Goal: Use online tool/utility: Utilize a website feature to perform a specific function

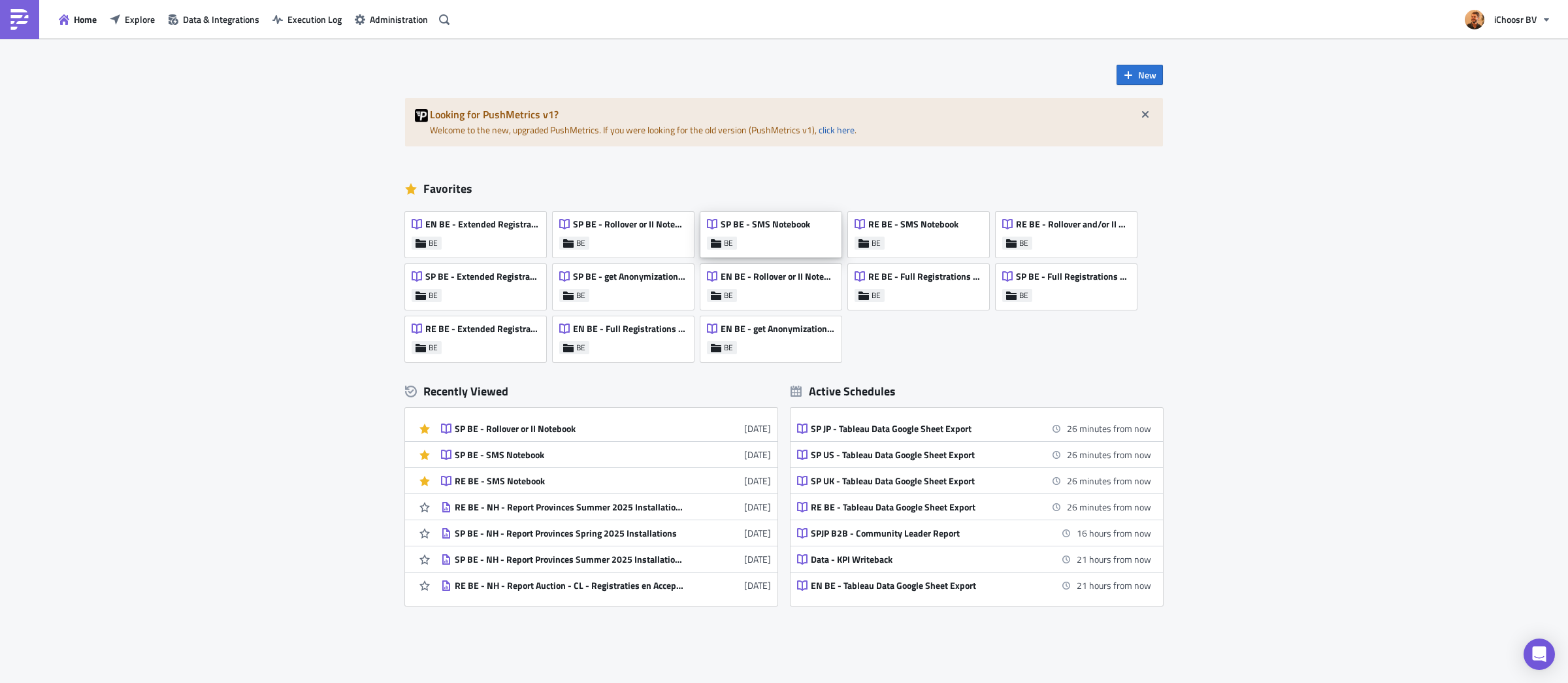
click at [768, 232] on div "SP BE - SMS Notebook" at bounding box center [758, 227] width 103 height 18
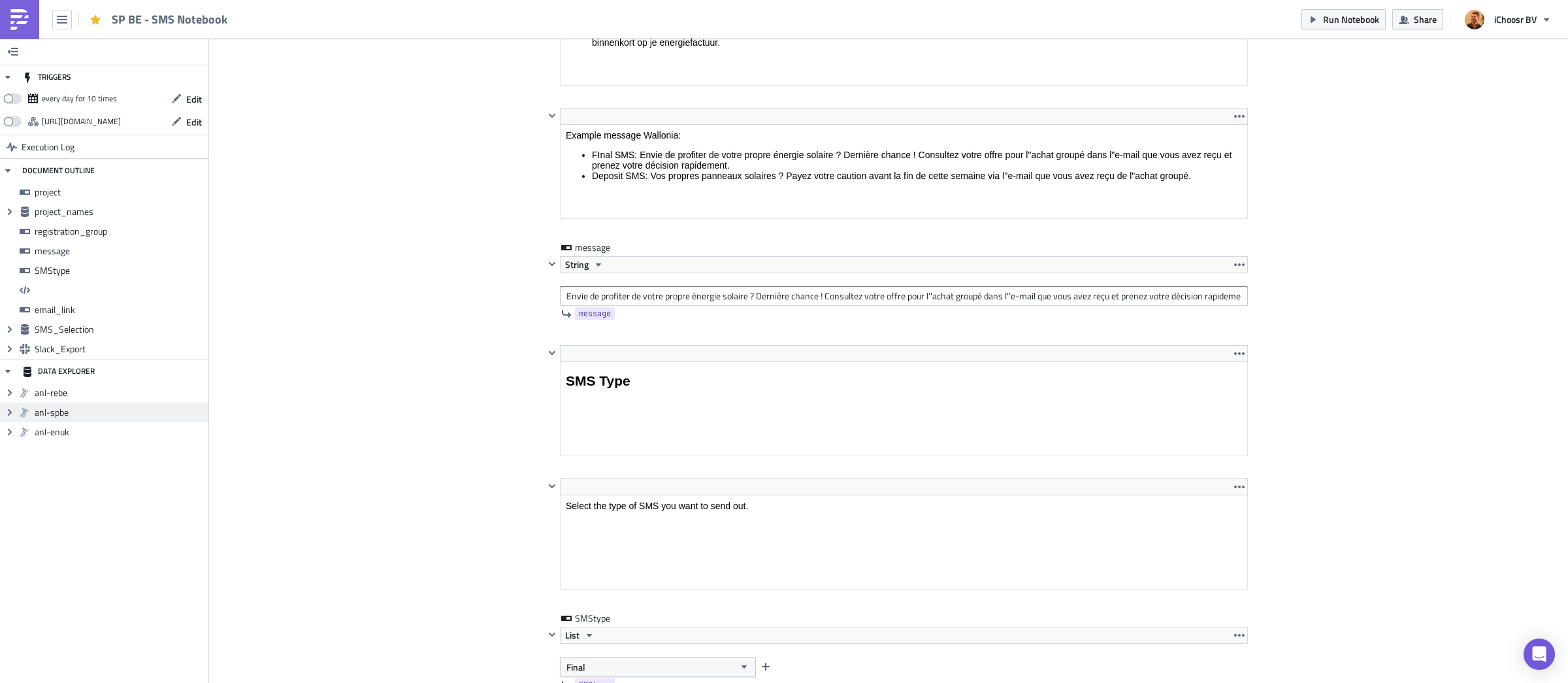
scroll to position [2209, 0]
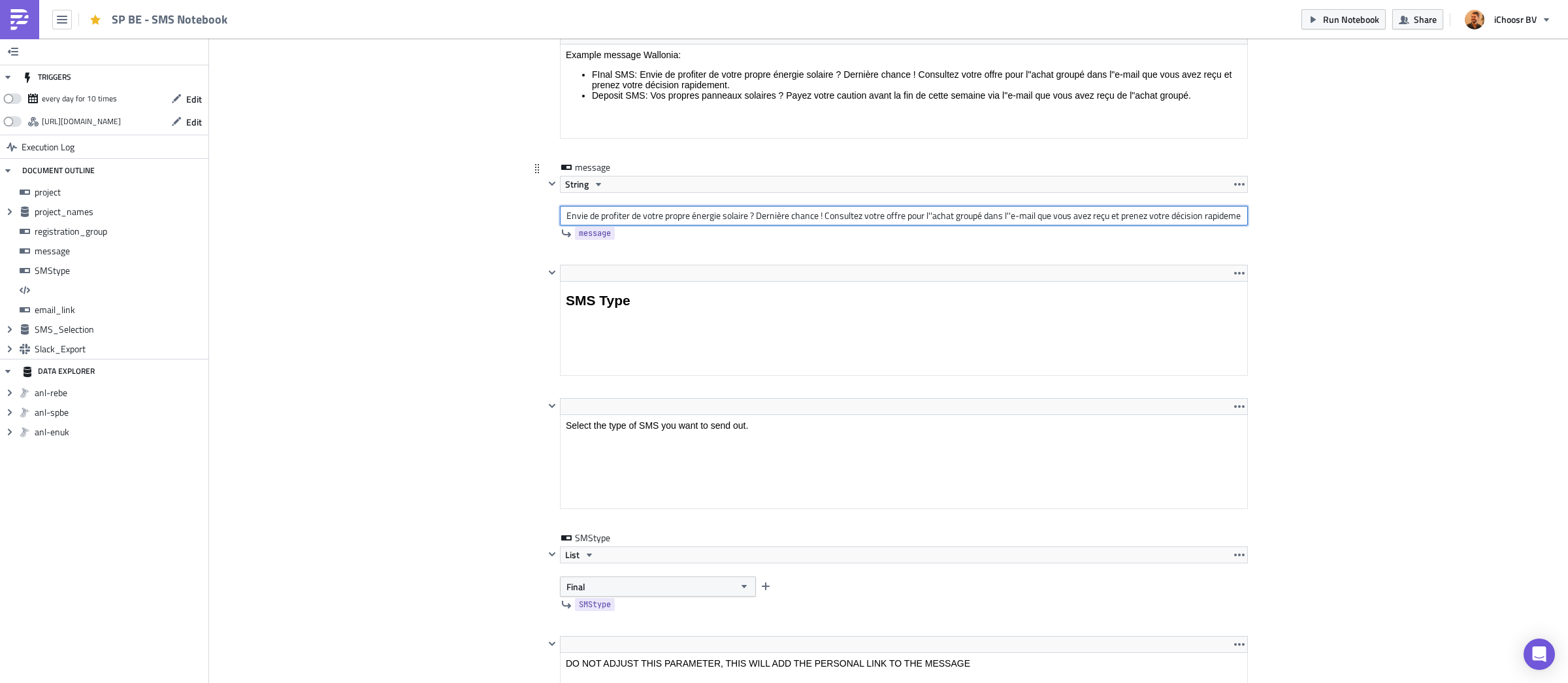
click at [673, 224] on input "Envie de profiter de votre propre énergie solaire ? Dernière chance ! Consultez…" at bounding box center [903, 216] width 688 height 20
paste input "Vos propres panneaux solaires ? Payez votre caution avant la fin de cette semai…"
click at [897, 222] on input "Vos propres panneaux solaires ? Payez votre caution avant la fin de cette semai…" at bounding box center [903, 216] width 688 height 20
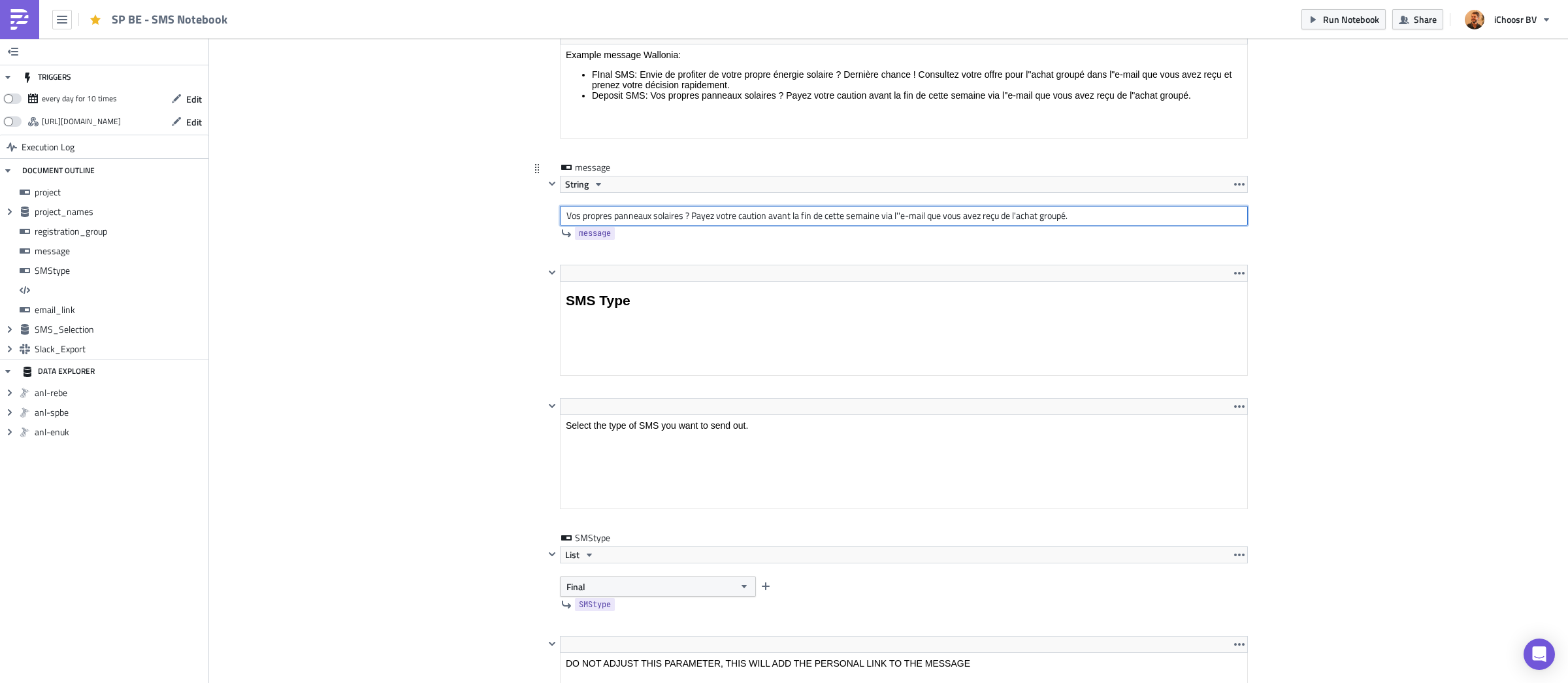
click at [1017, 221] on input "Vos propres panneaux solaires ? Payez votre caution avant la fin de cette semai…" at bounding box center [903, 216] width 688 height 20
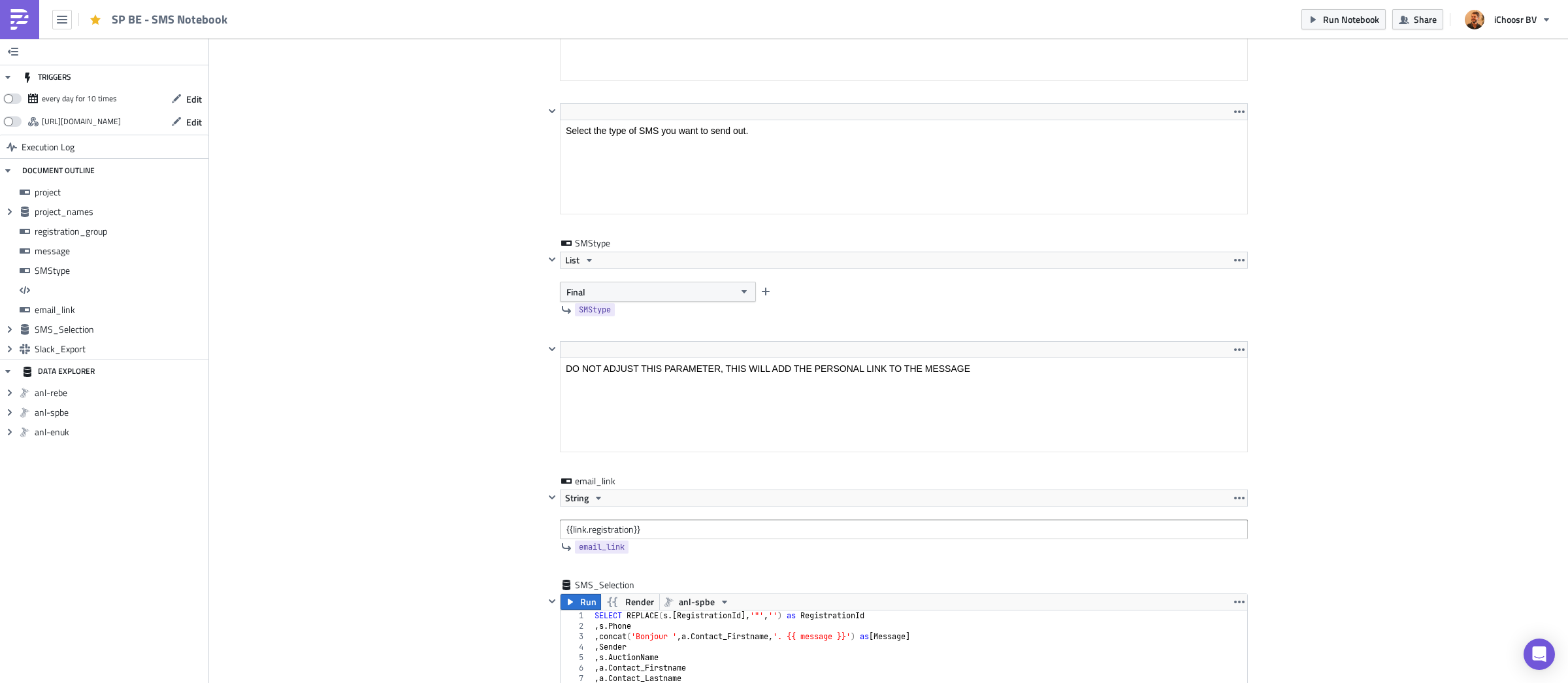
scroll to position [2570, 0]
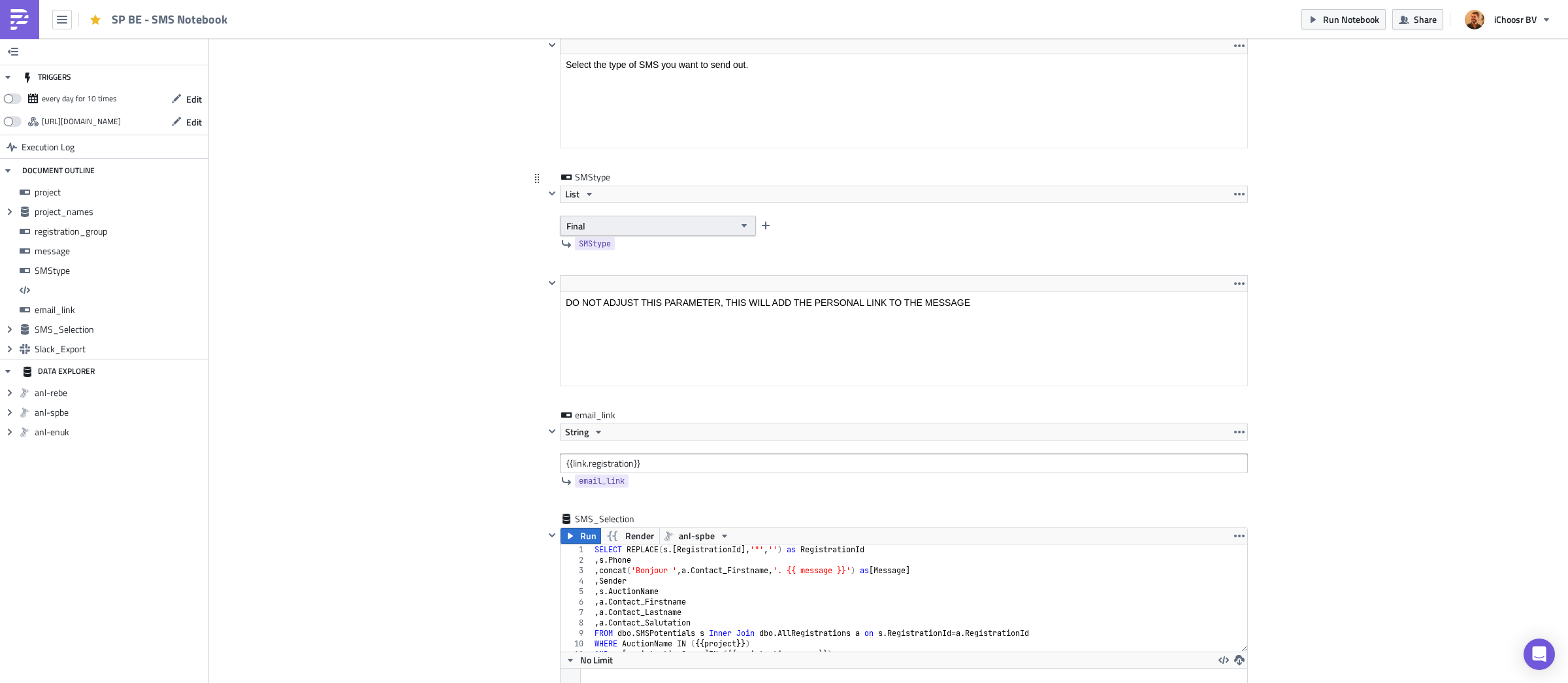
type input "Vos propres panneaux solaires ? Payez votre caution avant la fin de cette semai…"
click at [699, 232] on button "Final" at bounding box center [657, 226] width 196 height 21
click at [650, 269] on div "Accepted deposit not paid" at bounding box center [622, 274] width 108 height 13
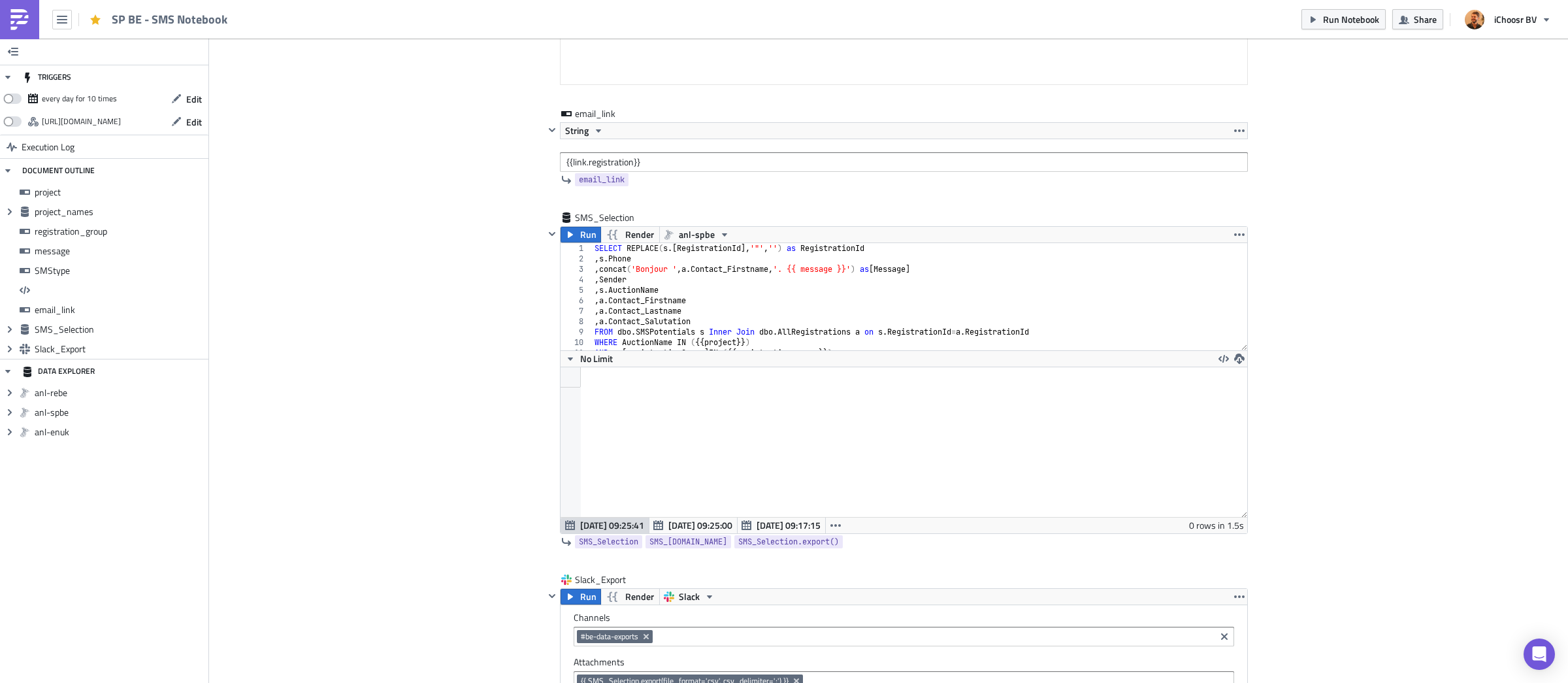
scroll to position [2905, 0]
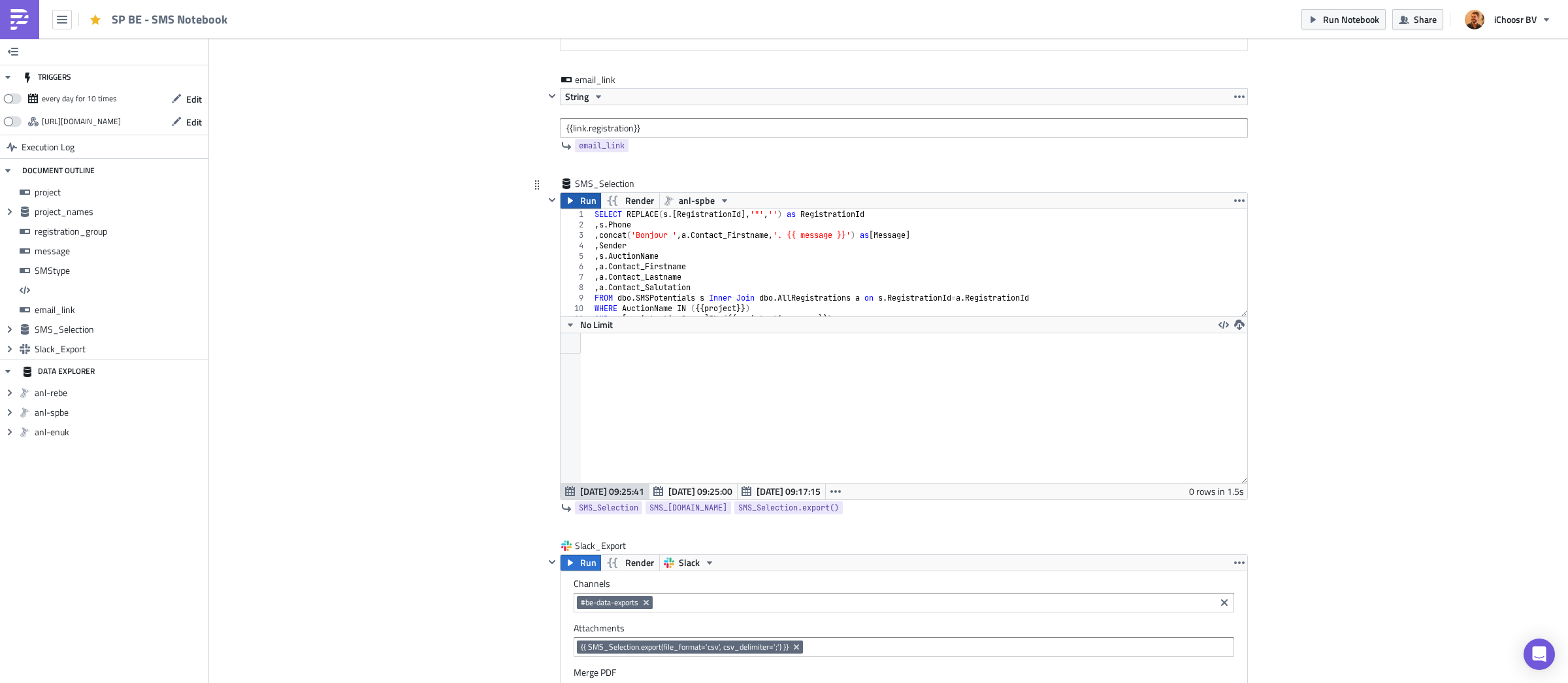
click at [594, 208] on span "Run" at bounding box center [589, 200] width 17 height 16
click at [1359, 25] on span "Run Notebook" at bounding box center [1351, 19] width 56 height 14
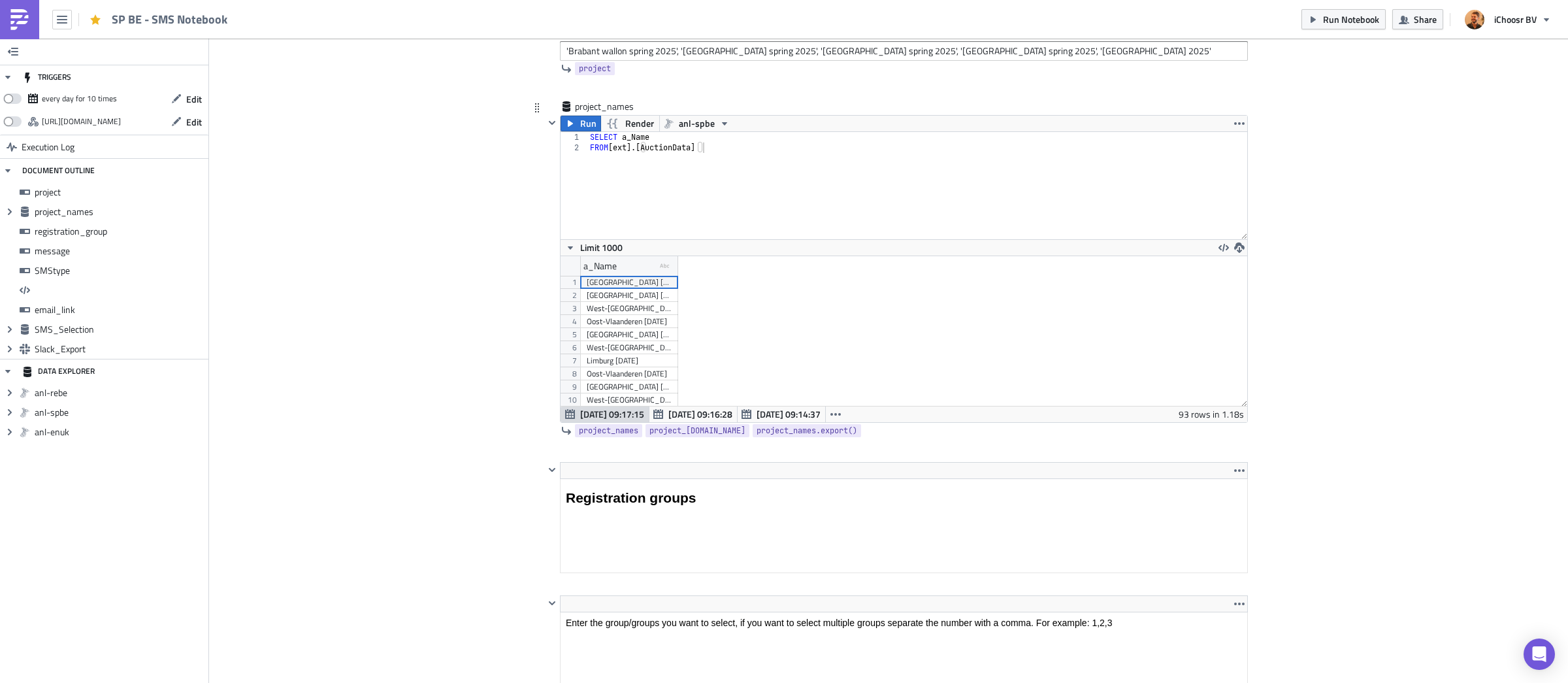
scroll to position [1005, 0]
drag, startPoint x: 678, startPoint y: 265, endPoint x: 855, endPoint y: 273, distance: 177.2
click at [849, 273] on div at bounding box center [847, 265] width 2 height 21
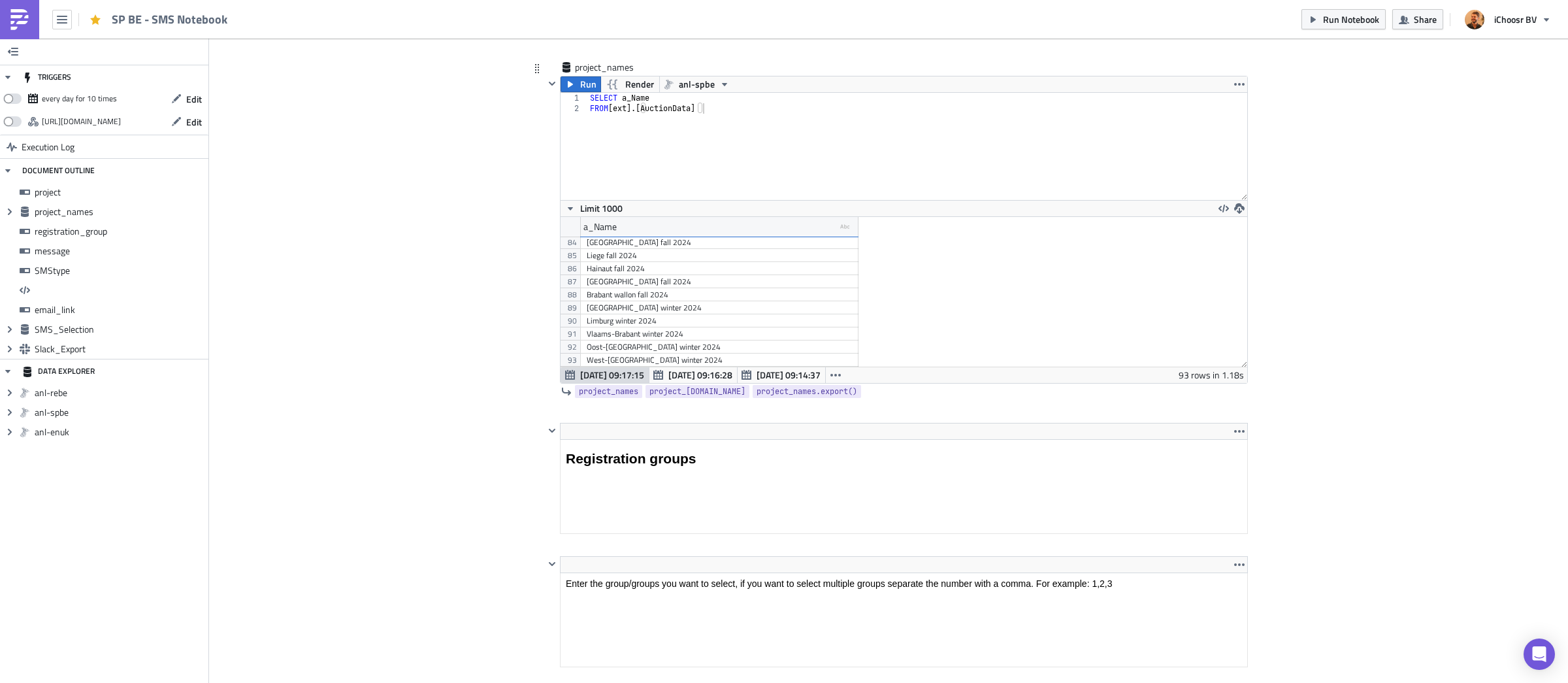
scroll to position [1034, 0]
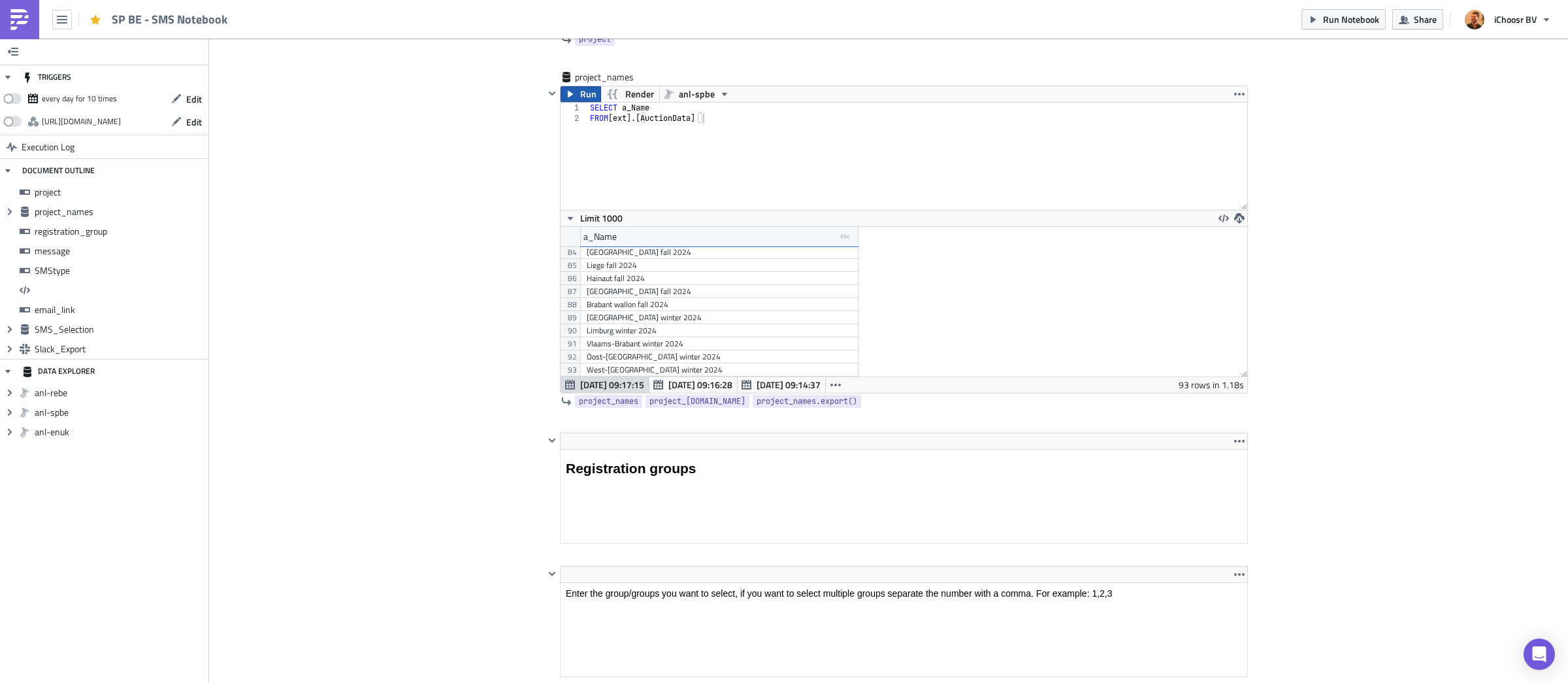
click at [584, 98] on span "Run" at bounding box center [589, 93] width 17 height 16
drag, startPoint x: 678, startPoint y: 236, endPoint x: 775, endPoint y: 266, distance: 101.5
click at [817, 239] on div at bounding box center [816, 236] width 2 height 21
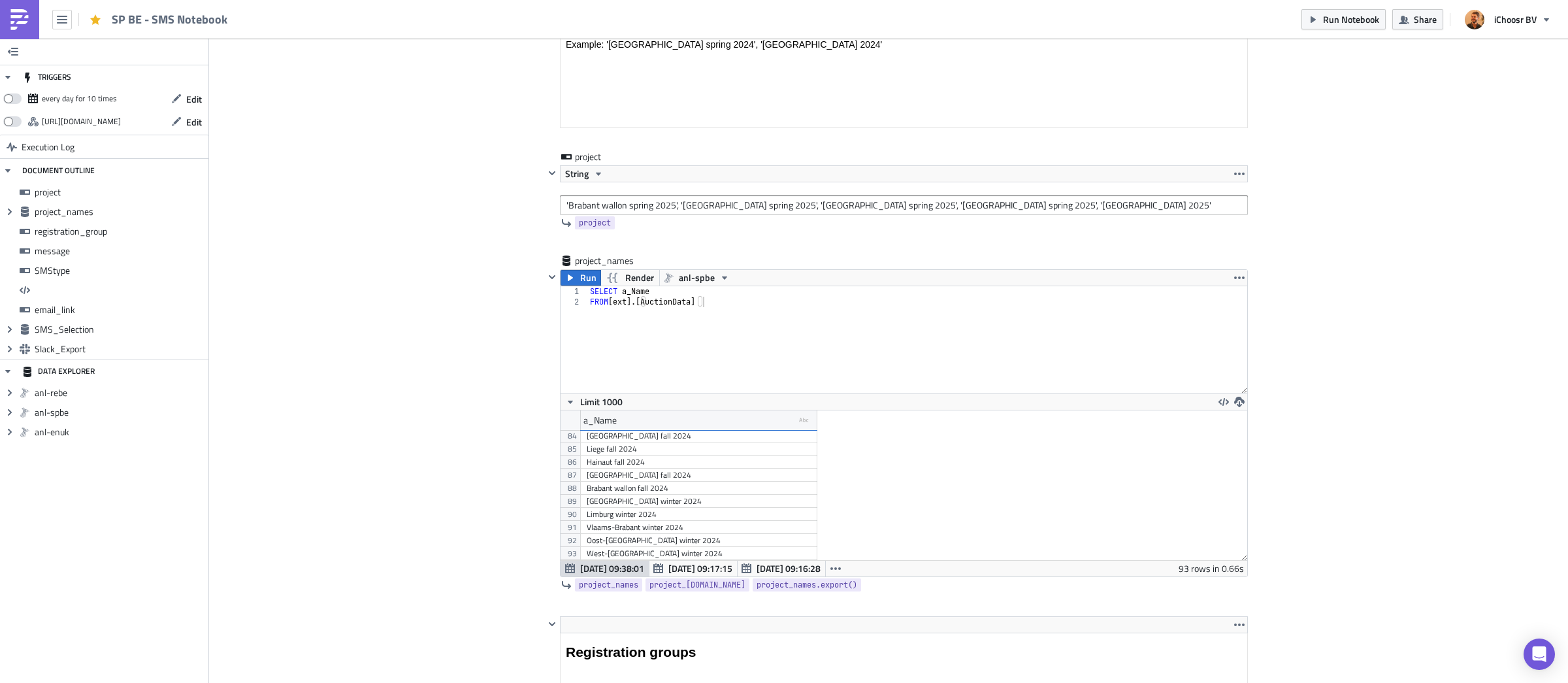
scroll to position [838, 0]
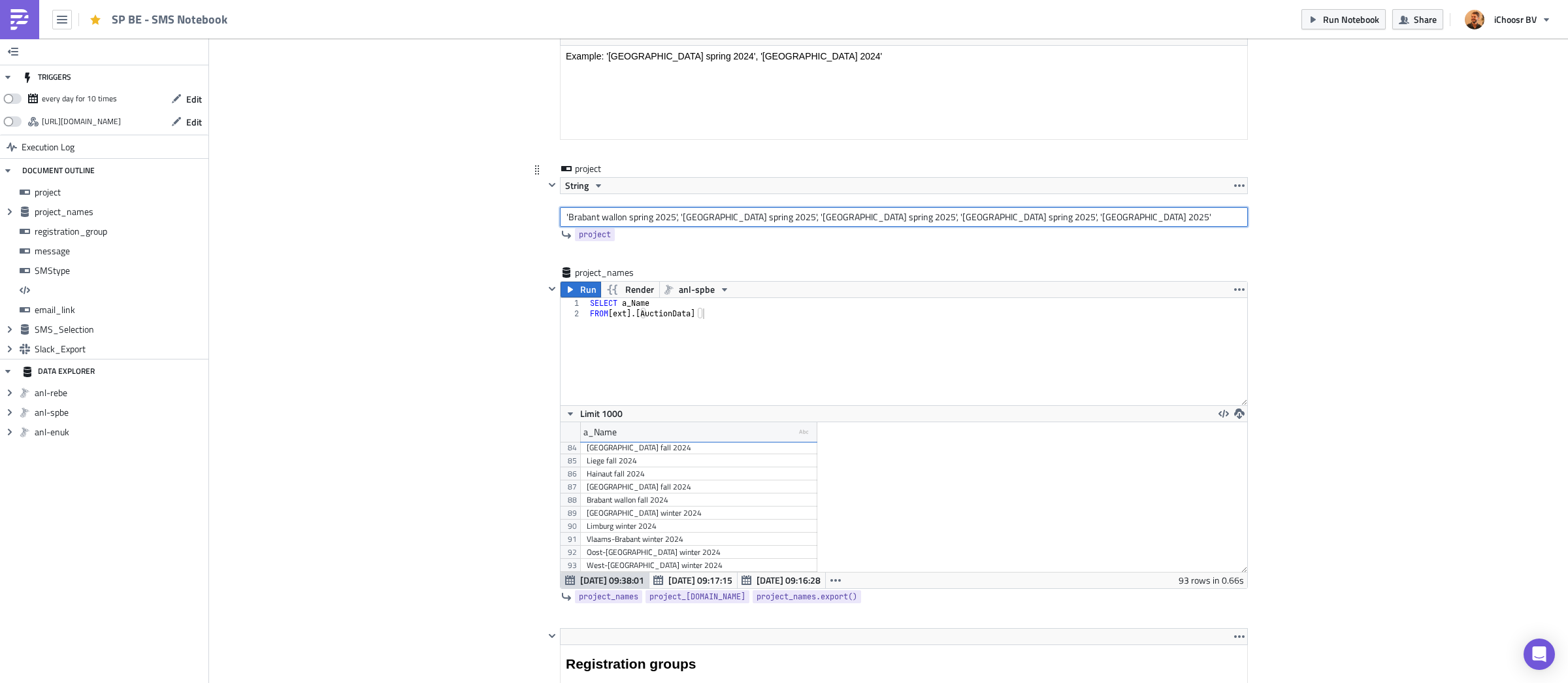
drag, startPoint x: 569, startPoint y: 217, endPoint x: 623, endPoint y: 216, distance: 54.0
click at [623, 216] on input "'Brabant wallon spring 2025', '[GEOGRAPHIC_DATA] spring 2025', '[GEOGRAPHIC_DAT…" at bounding box center [903, 217] width 688 height 20
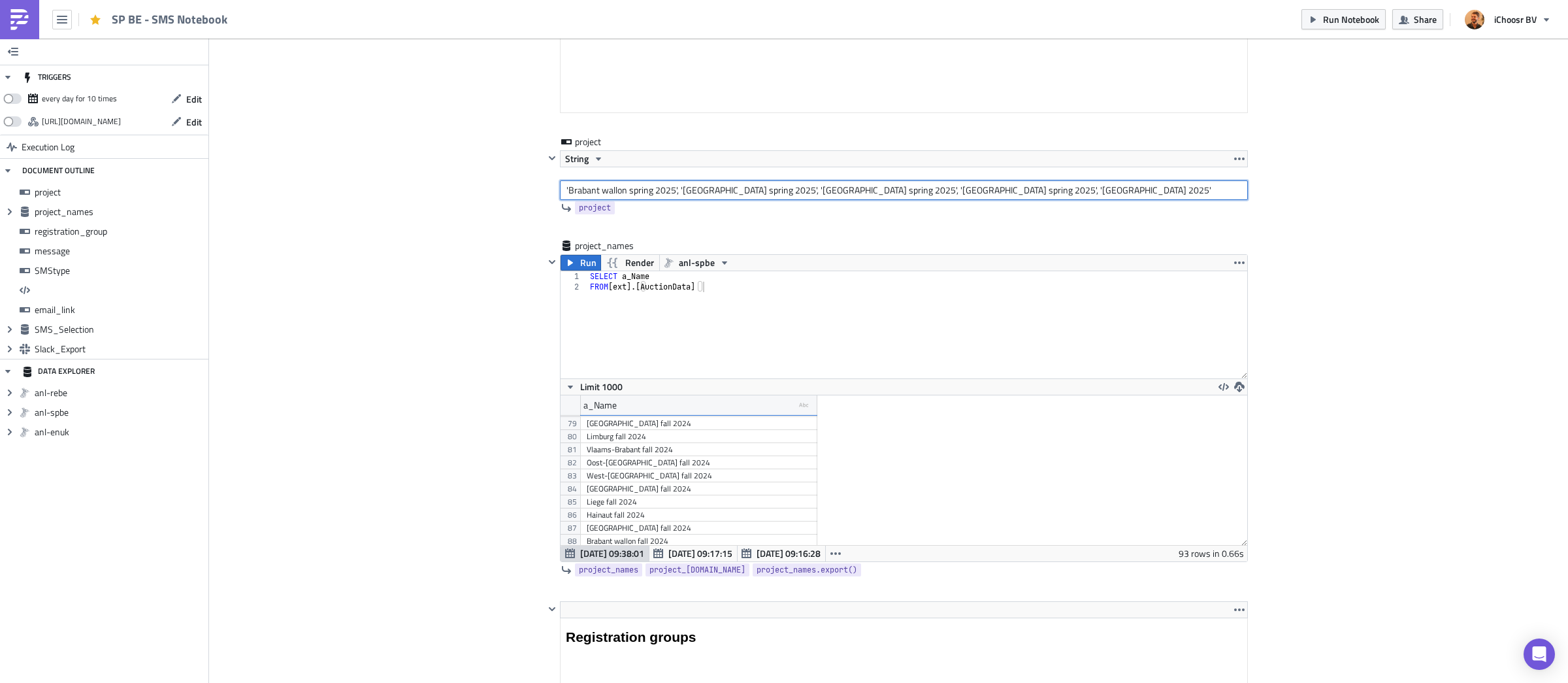
scroll to position [1006, 0]
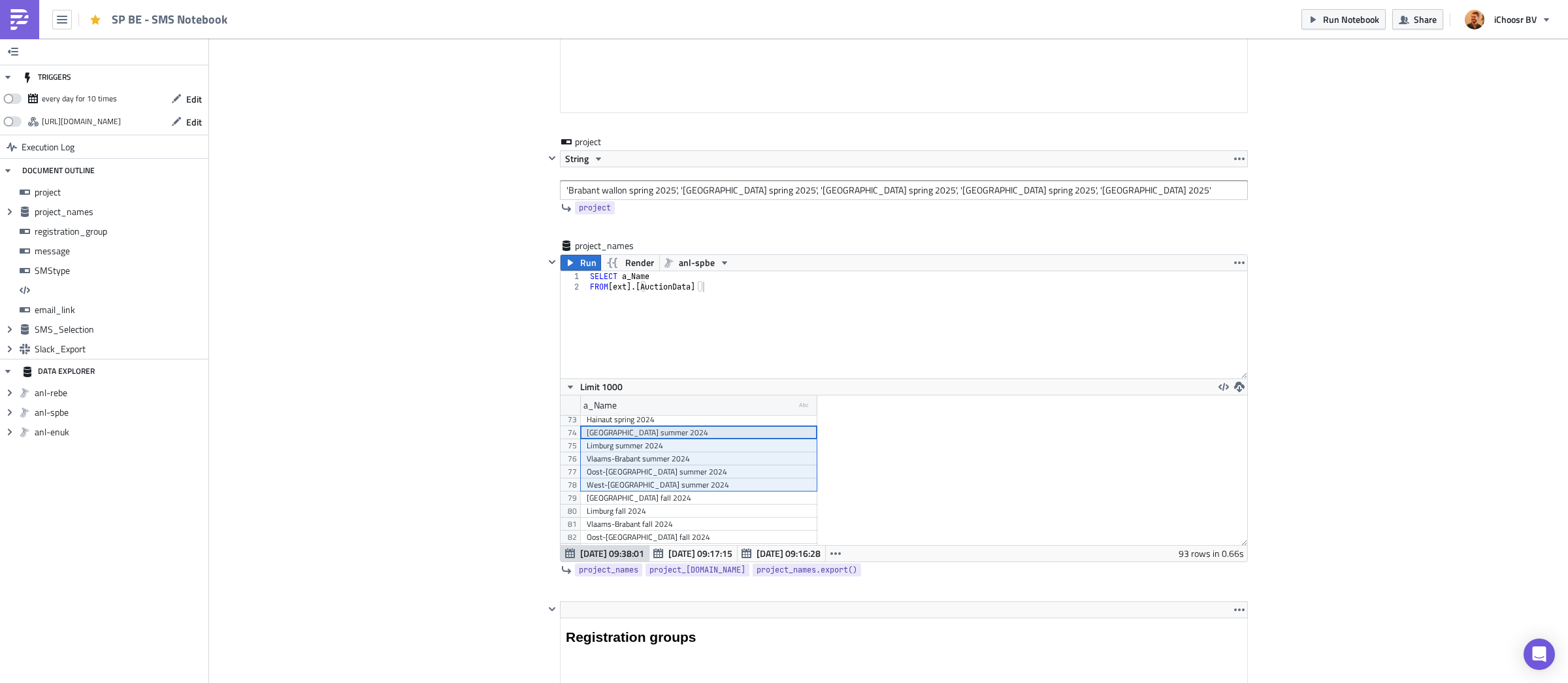
drag, startPoint x: 659, startPoint y: 432, endPoint x: 660, endPoint y: 485, distance: 53.0
click at [754, 198] on input "'Brabant wallon spring 2025', '[GEOGRAPHIC_DATA] spring 2025', '[GEOGRAPHIC_DAT…" at bounding box center [903, 190] width 688 height 20
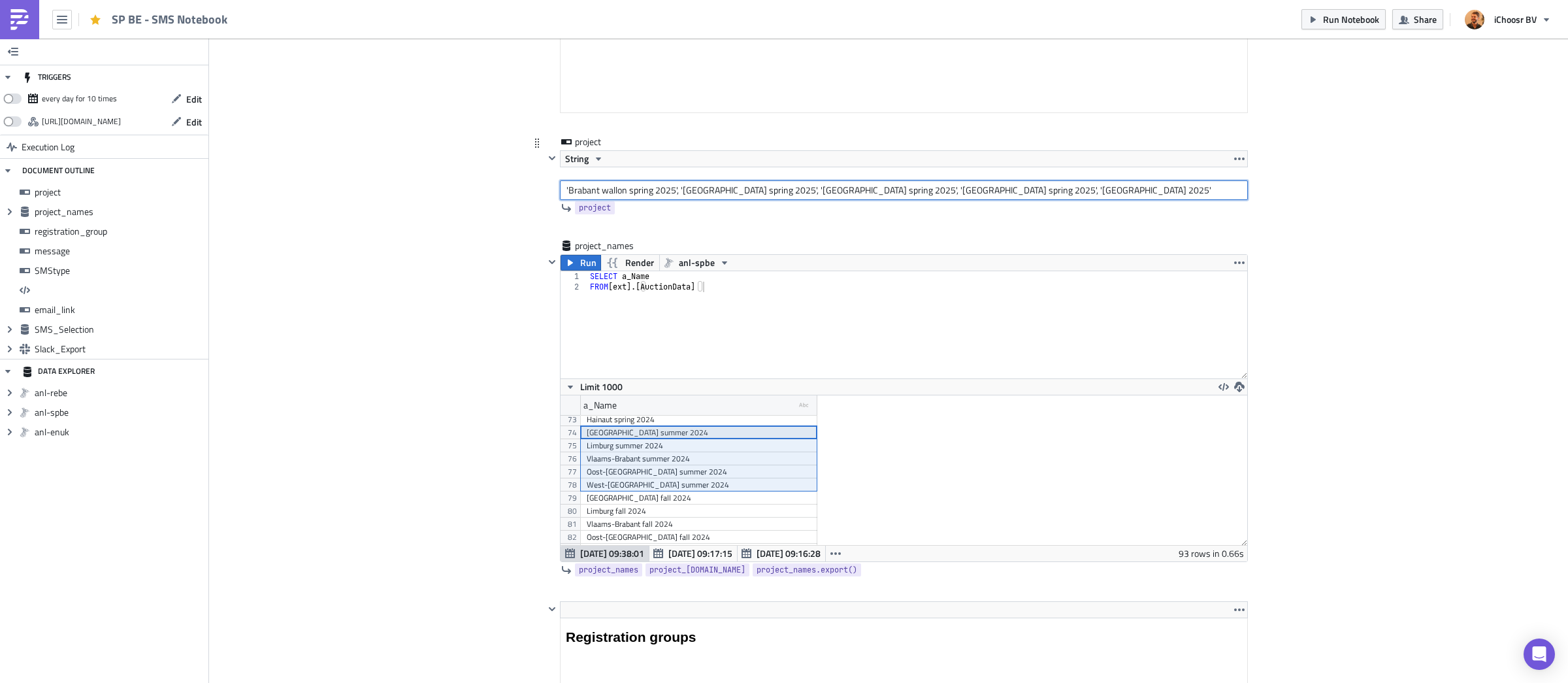
paste input "[GEOGRAPHIC_DATA] summer 2024 [GEOGRAPHIC_DATA] summer 2024 [GEOGRAPHIC_DATA] s…"
click at [1006, 191] on input "[GEOGRAPHIC_DATA] summer 2024 [GEOGRAPHIC_DATA] summer 2024 [GEOGRAPHIC_DATA] s…" at bounding box center [903, 191] width 688 height 20
click at [1003, 192] on input "[GEOGRAPHIC_DATA] summer 2024 [GEOGRAPHIC_DATA] summer 2024 [GEOGRAPHIC_DATA] s…" at bounding box center [903, 191] width 688 height 20
click at [882, 192] on input "[GEOGRAPHIC_DATA] summer 2024 [GEOGRAPHIC_DATA] summer 2024 [GEOGRAPHIC_DATA] s…" at bounding box center [903, 191] width 688 height 20
click at [760, 192] on input "[GEOGRAPHIC_DATA] summer 2024 [GEOGRAPHIC_DATA] summer 2024 [GEOGRAPHIC_DATA] s…" at bounding box center [903, 191] width 688 height 20
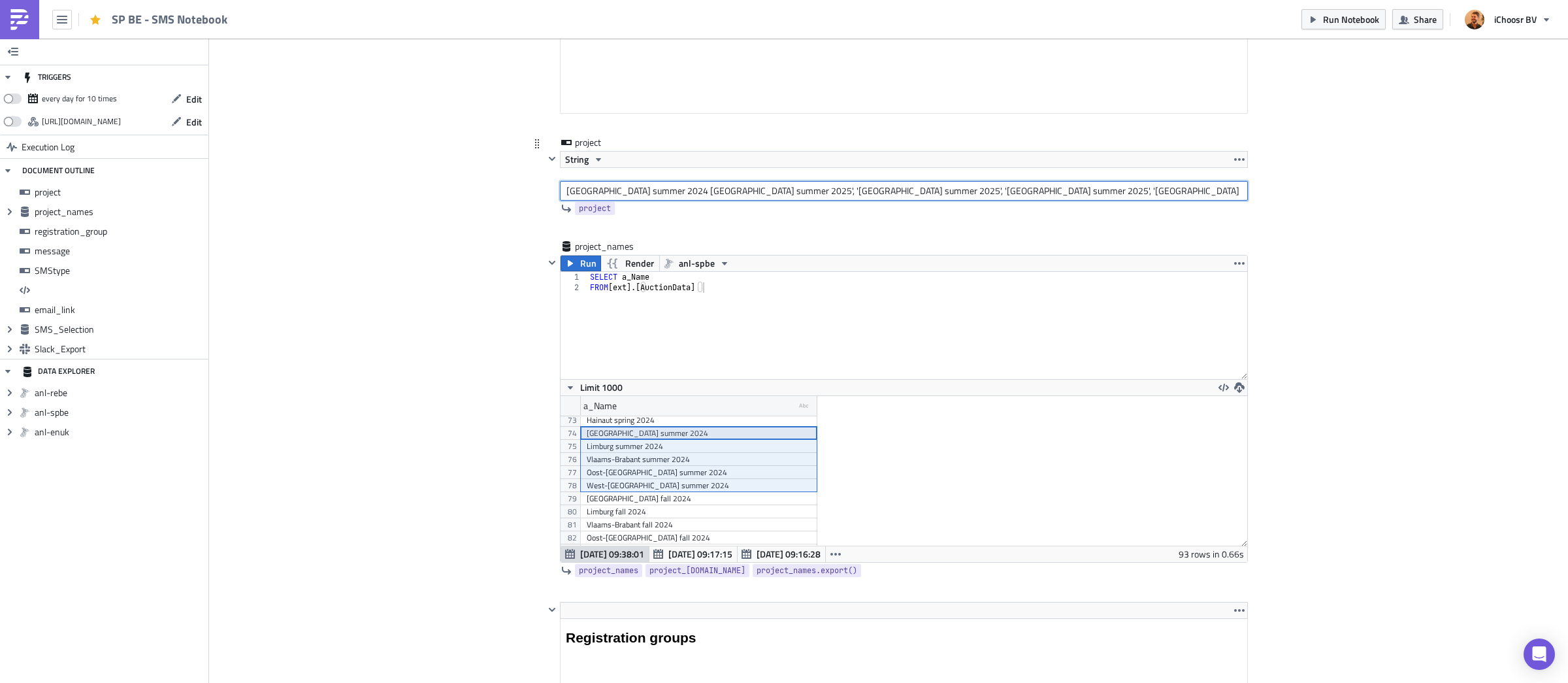
click at [672, 188] on input "[GEOGRAPHIC_DATA] summer 2024 [GEOGRAPHIC_DATA] summer 2025', '[GEOGRAPHIC_DATA…" at bounding box center [903, 191] width 688 height 20
click at [568, 189] on input "Antwerpen summer 2025', '[GEOGRAPHIC_DATA] summer 2025', '[GEOGRAPHIC_DATA] sum…" at bounding box center [903, 191] width 688 height 20
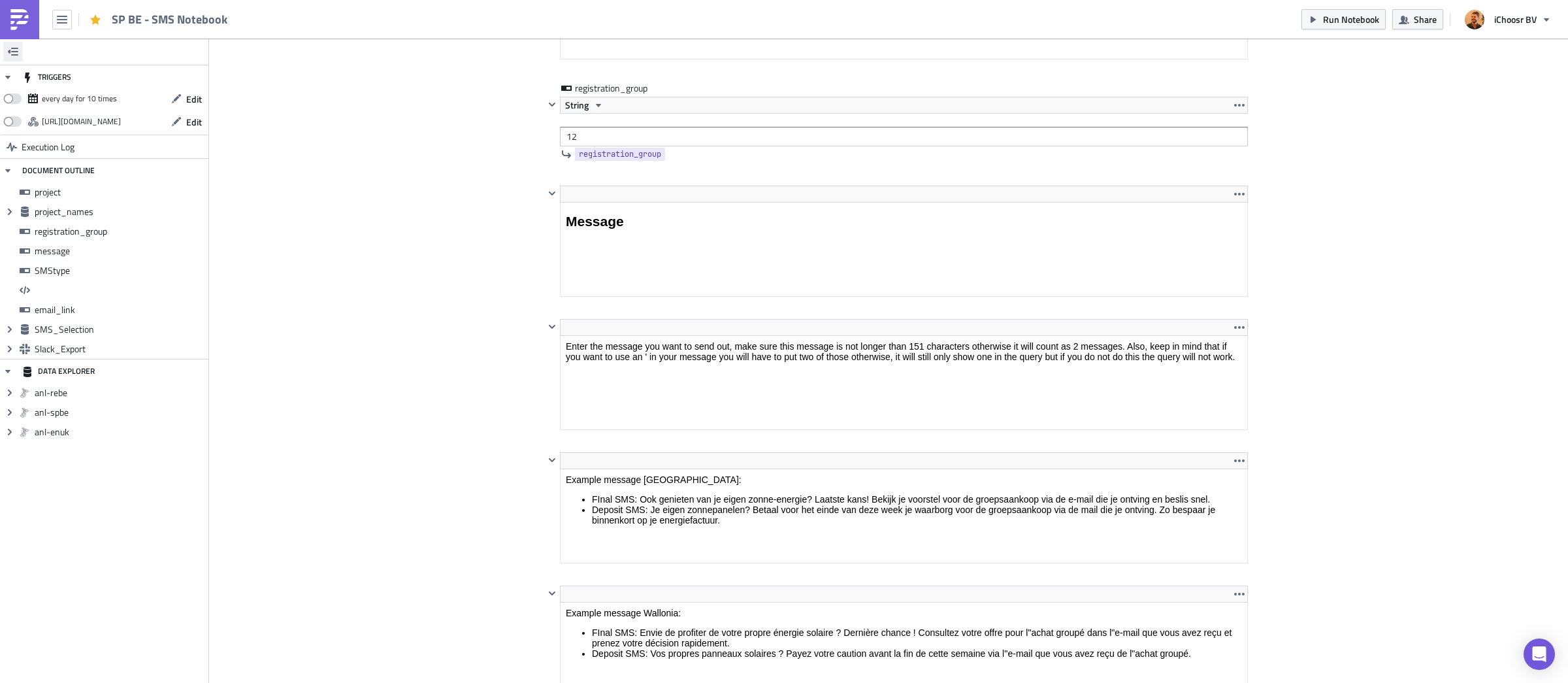
type input "'Antwerpen summer 2025', '[GEOGRAPHIC_DATA] summer 2025', '[GEOGRAPHIC_DATA] su…"
click at [612, 141] on input "12" at bounding box center [903, 136] width 688 height 20
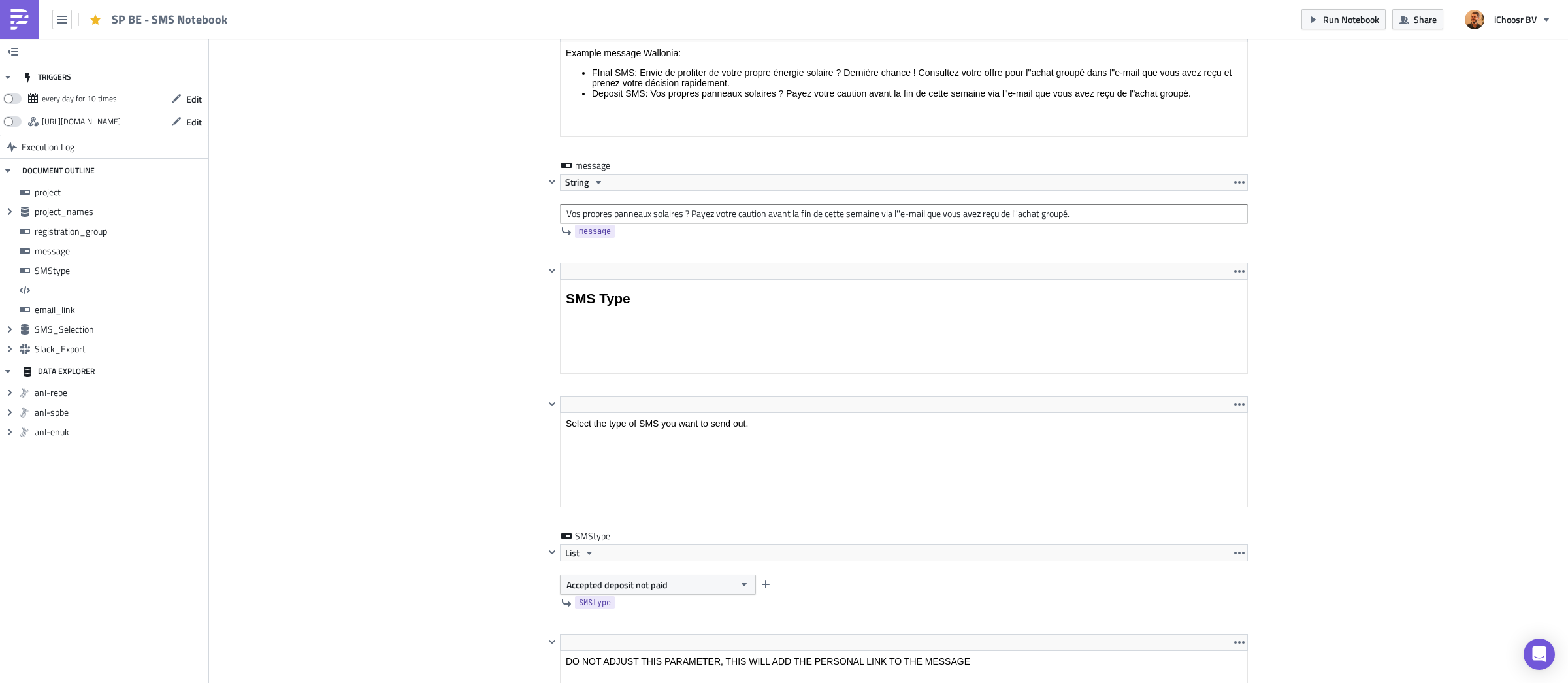
scroll to position [2219, 0]
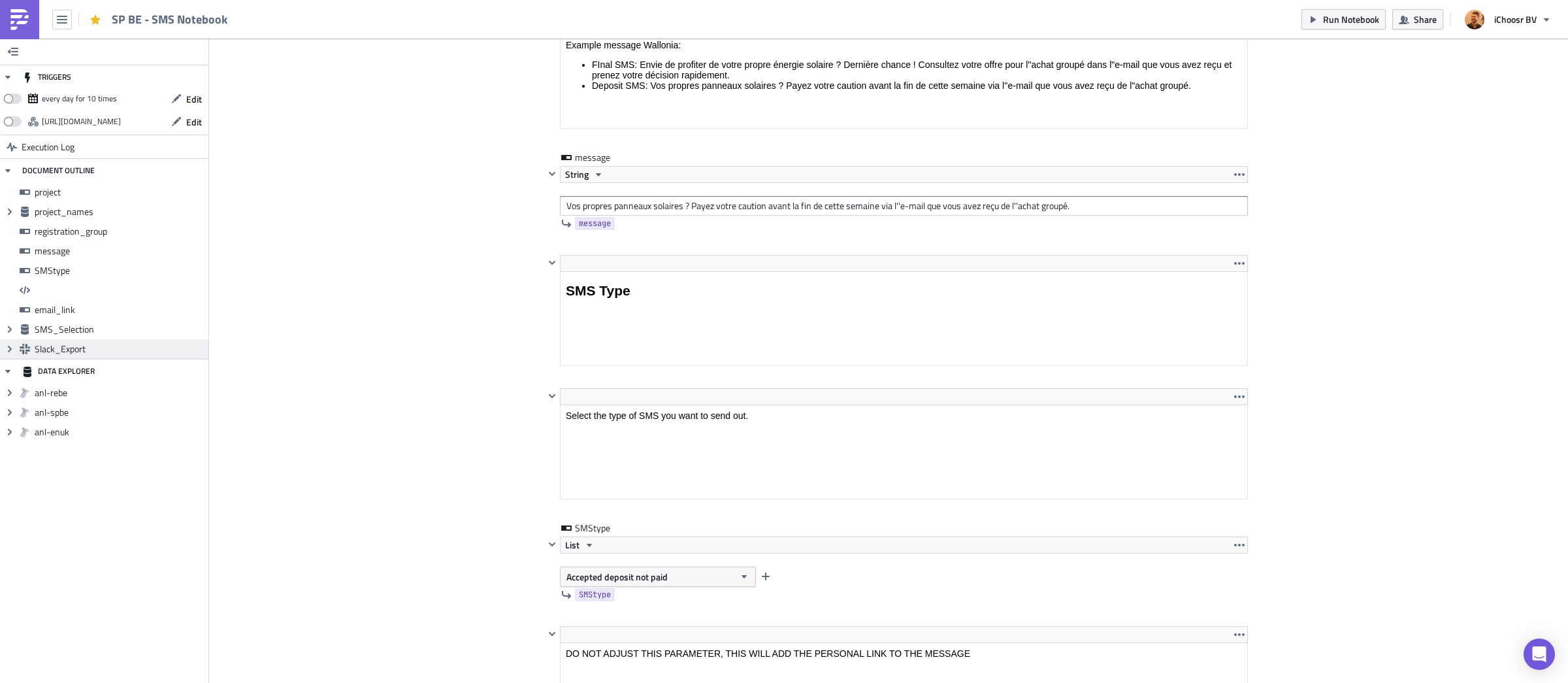
type input "10"
click at [698, 215] on input "Vos propres panneaux solaires ? Payez votre caution avant la fin de cette semai…" at bounding box center [903, 206] width 688 height 20
paste input "Je eigen zonnepanelen? Betaal voor het einde van deze week je waarborg voor de …"
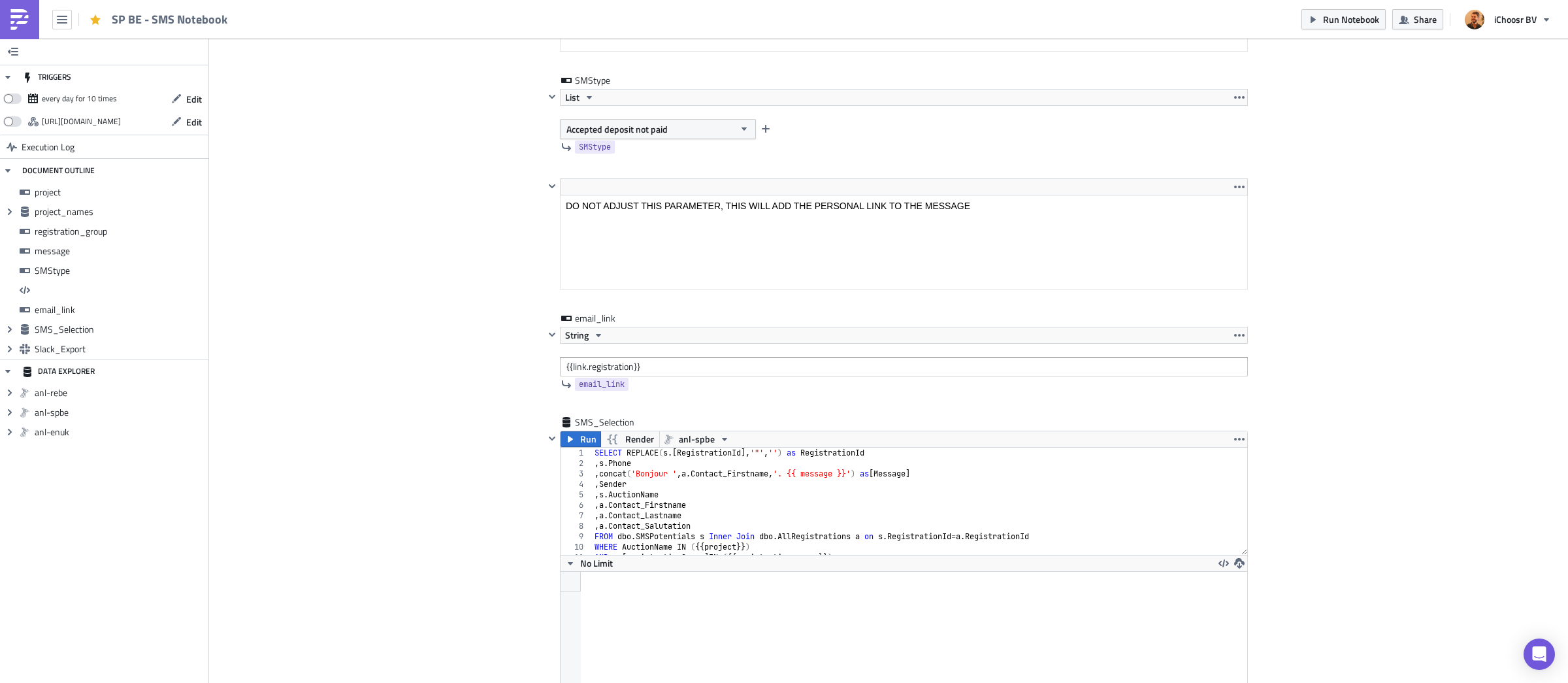
scroll to position [2668, 0]
type input "Je eigen zonnepanelen? Betaal voor het einde van deze week je waarborg voor de …"
drag, startPoint x: 656, startPoint y: 480, endPoint x: 687, endPoint y: 480, distance: 31.0
click at [687, 480] on div "SELECT REPLACE ( s .[ RegistrationId ], '"' , '' ) as RegistrationId , s . Phon…" at bounding box center [919, 513] width 655 height 128
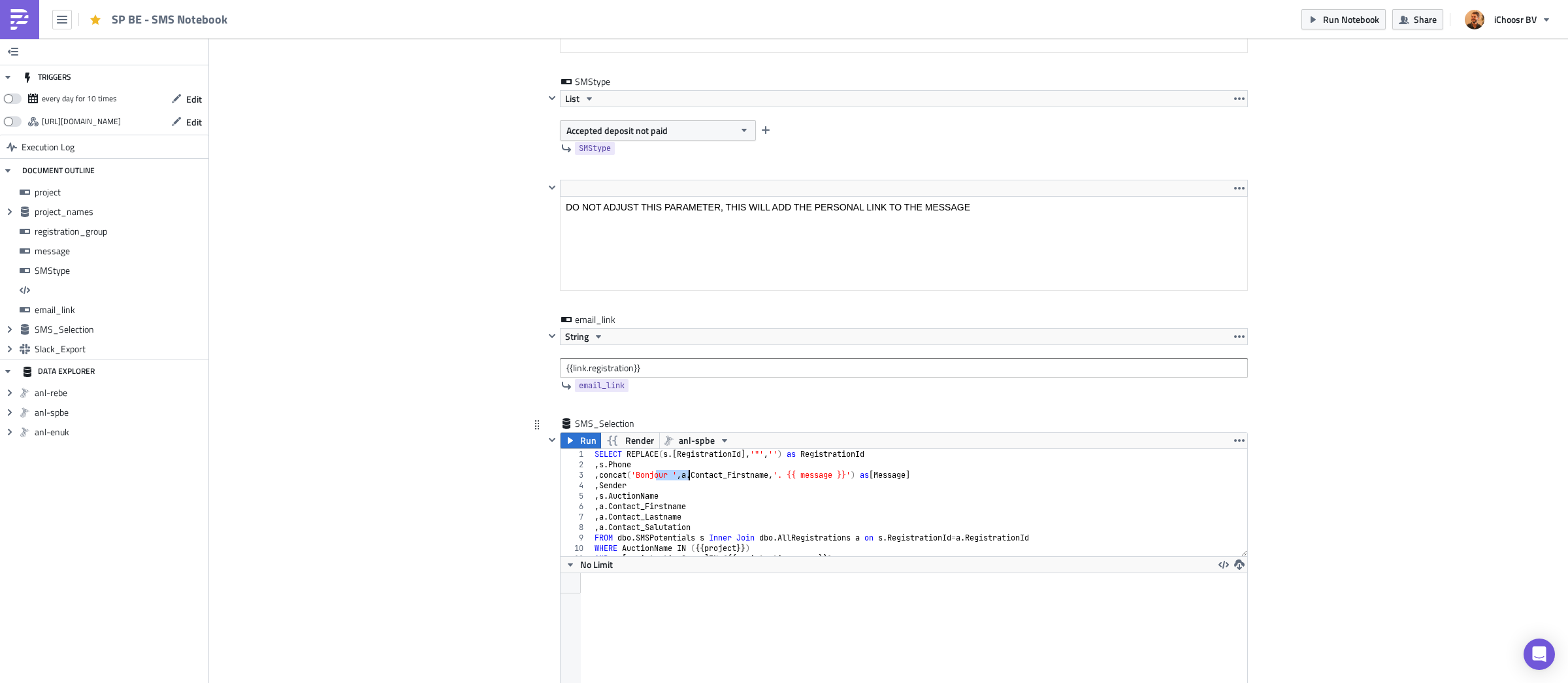
scroll to position [0, 5]
type textarea ",concat('Dag ',[DOMAIN_NAME]_Firstname,'. {{ message }}') as [Message]"
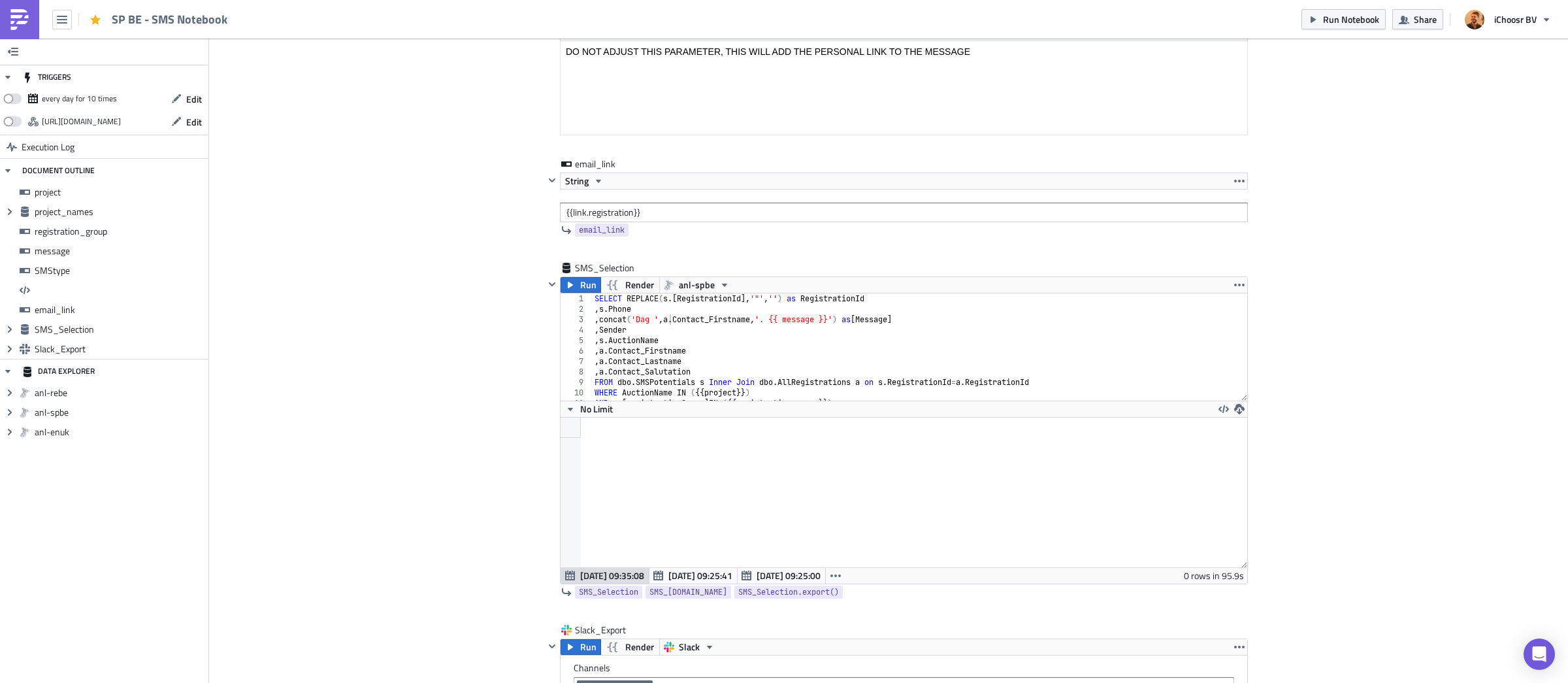
scroll to position [2827, 0]
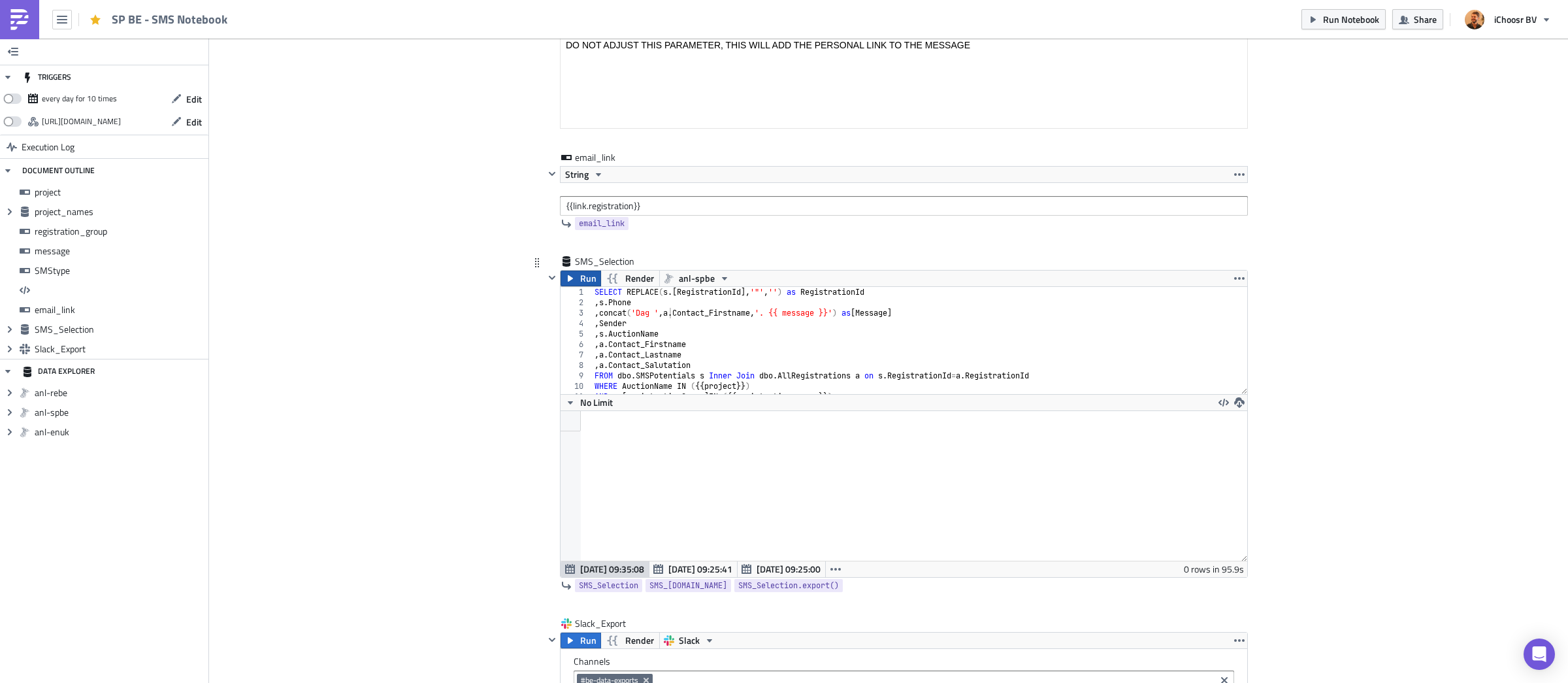
click at [578, 286] on button "Run" at bounding box center [580, 278] width 41 height 16
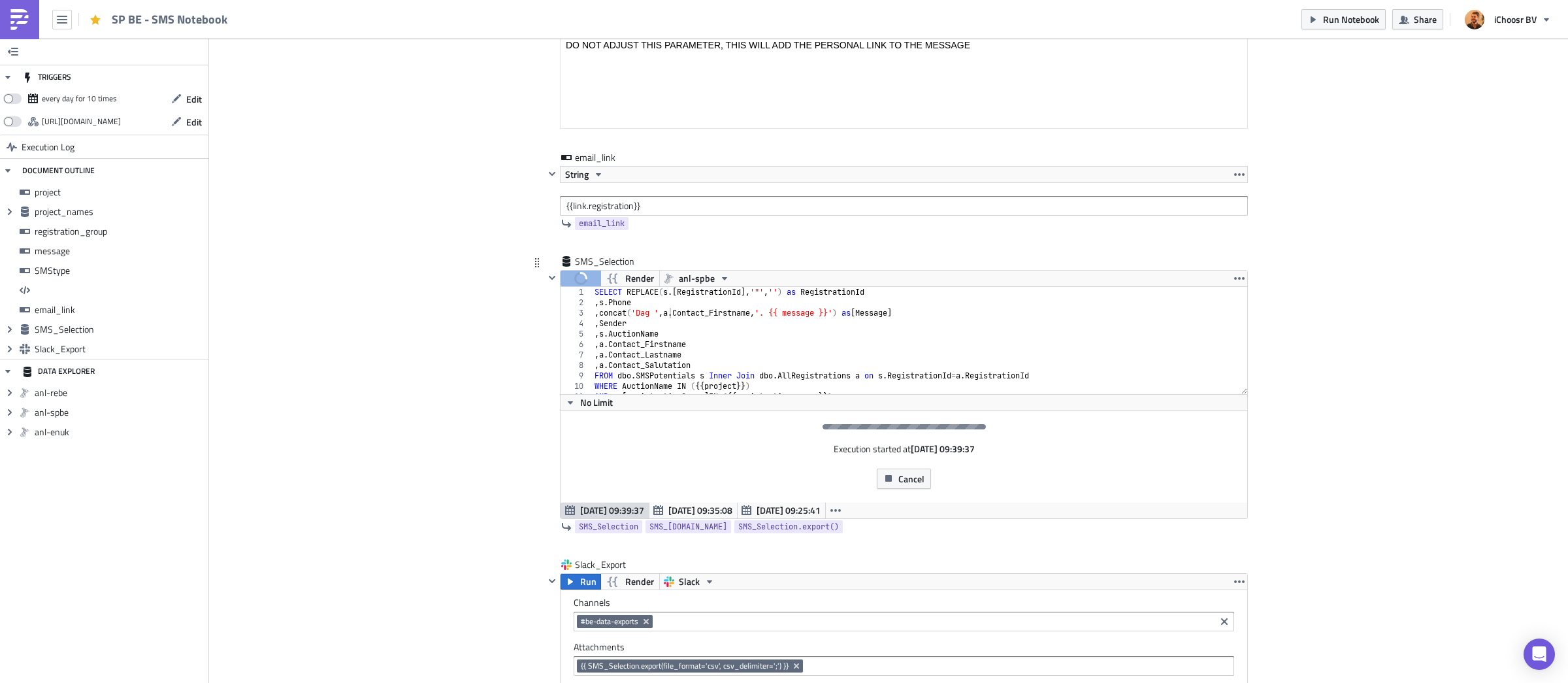
click at [674, 321] on div "SELECT REPLACE ( s .[ RegistrationId ], '"' , '' ) as RegistrationId , s . Phon…" at bounding box center [919, 351] width 655 height 128
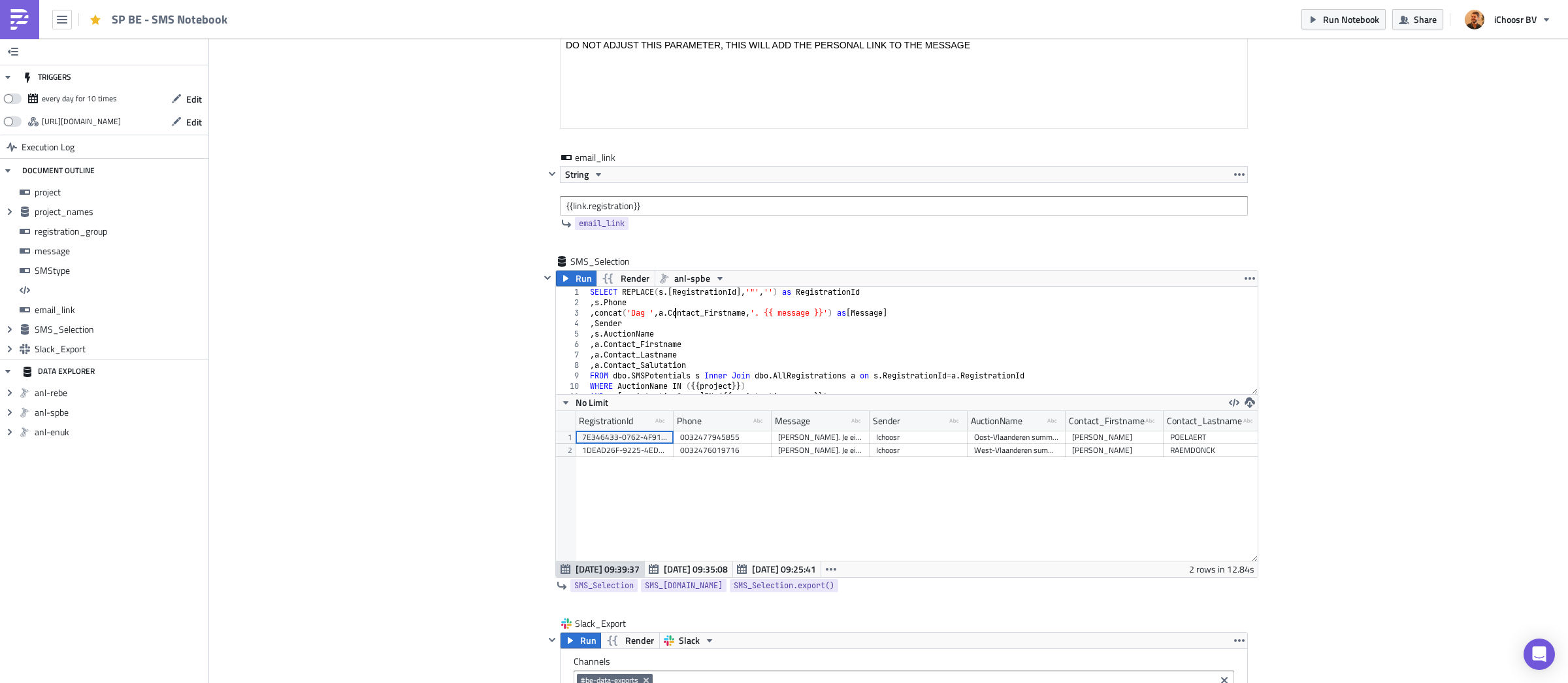
scroll to position [149, 701]
click at [1332, 18] on span "Run Notebook" at bounding box center [1351, 19] width 56 height 14
click at [65, 21] on icon "button" at bounding box center [62, 19] width 11 height 11
click at [98, 72] on div "Home" at bounding box center [118, 72] width 87 height 13
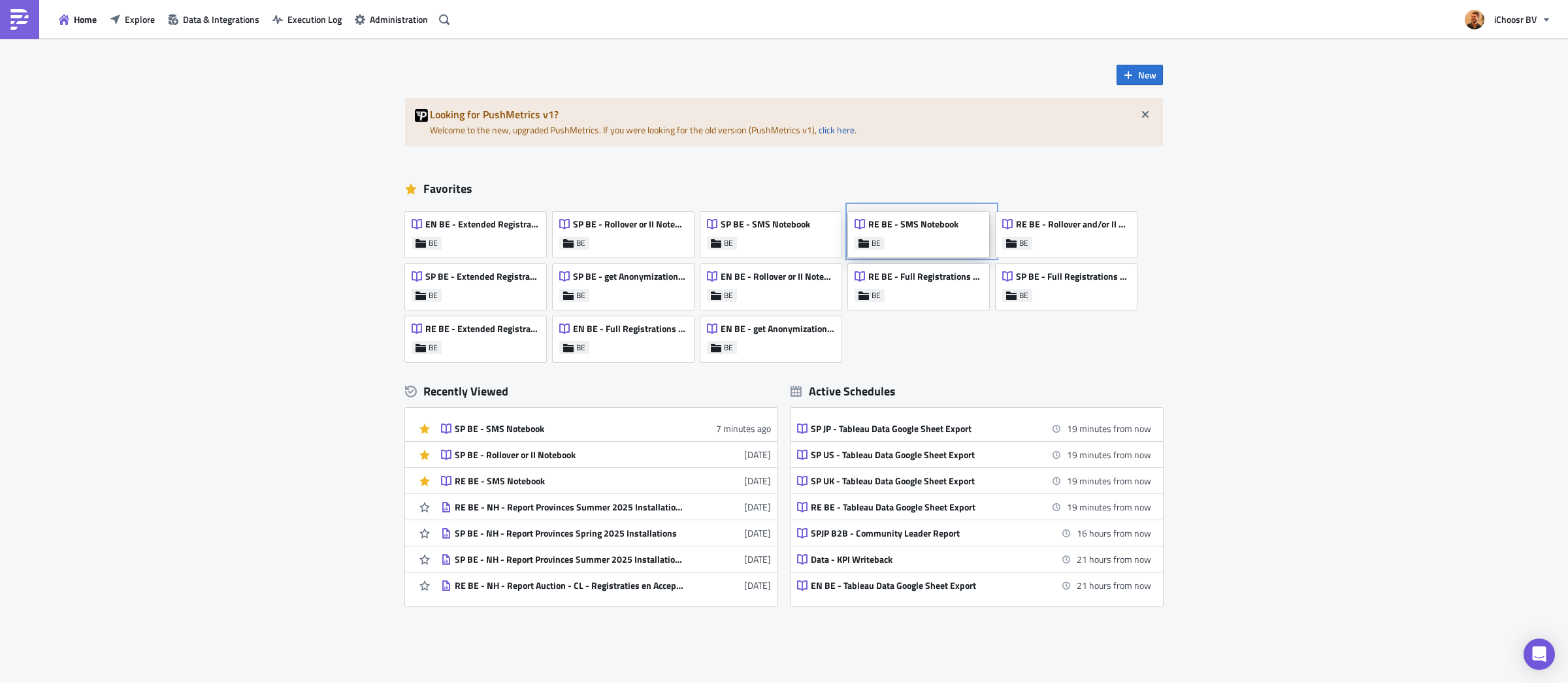
click at [895, 228] on span "RE BE - SMS Notebook" at bounding box center [913, 224] width 90 height 12
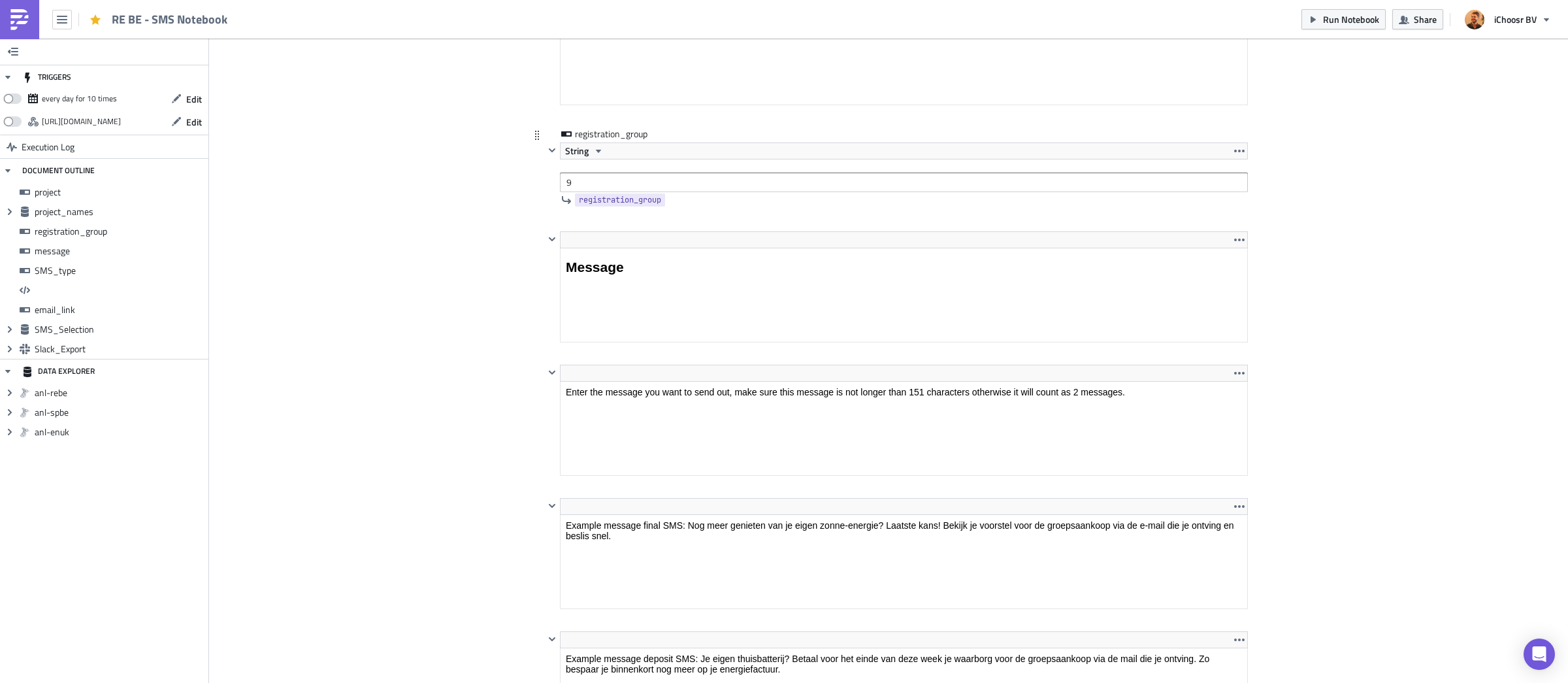
scroll to position [1608, 0]
click at [585, 179] on input "9" at bounding box center [903, 179] width 688 height 20
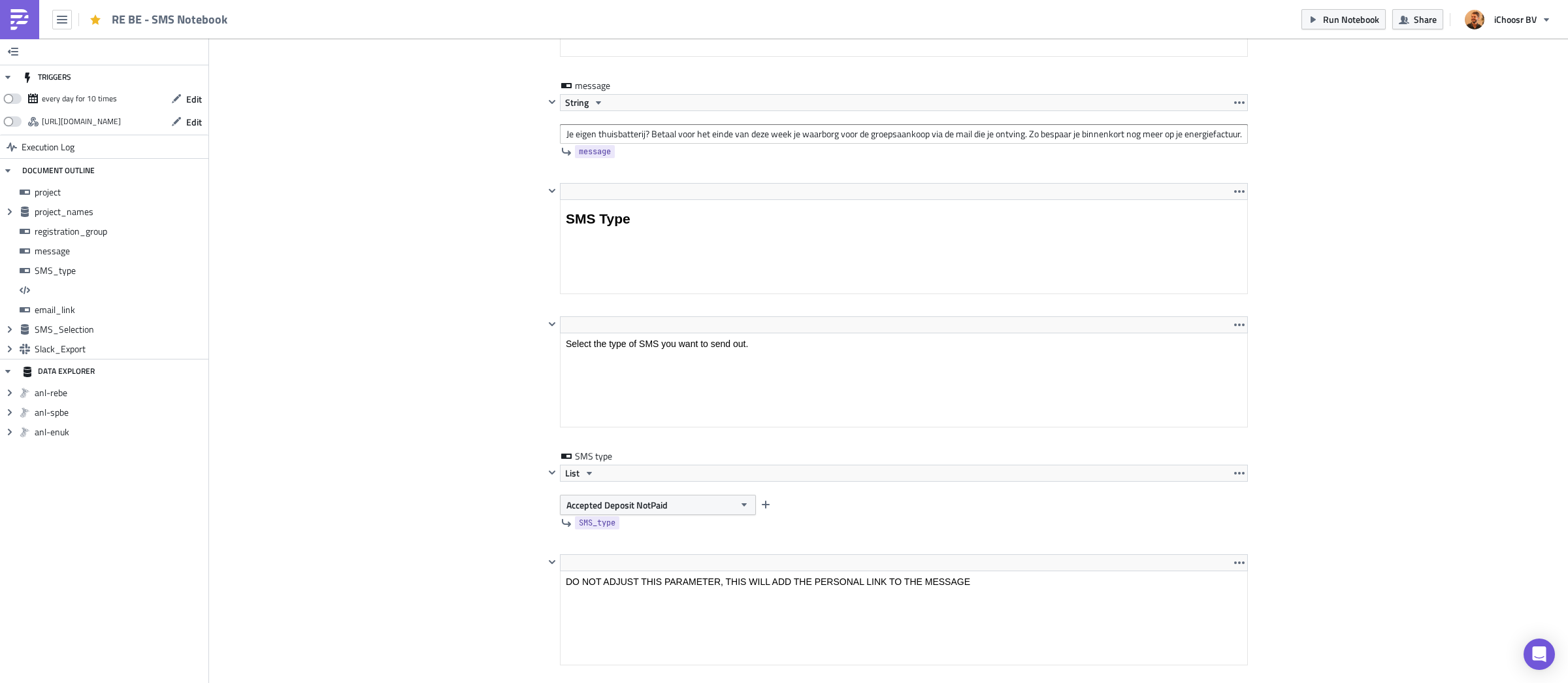
scroll to position [2291, 0]
type input "10"
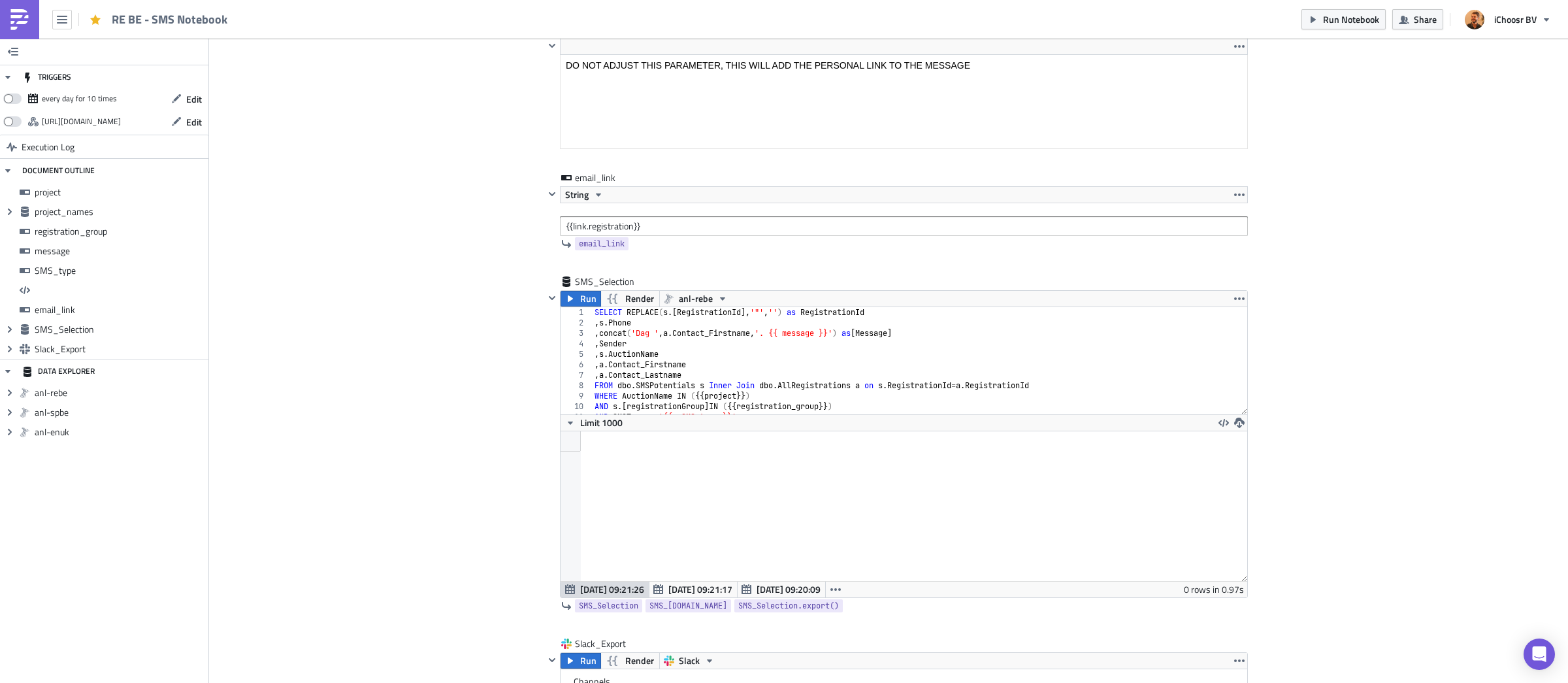
scroll to position [2825, 0]
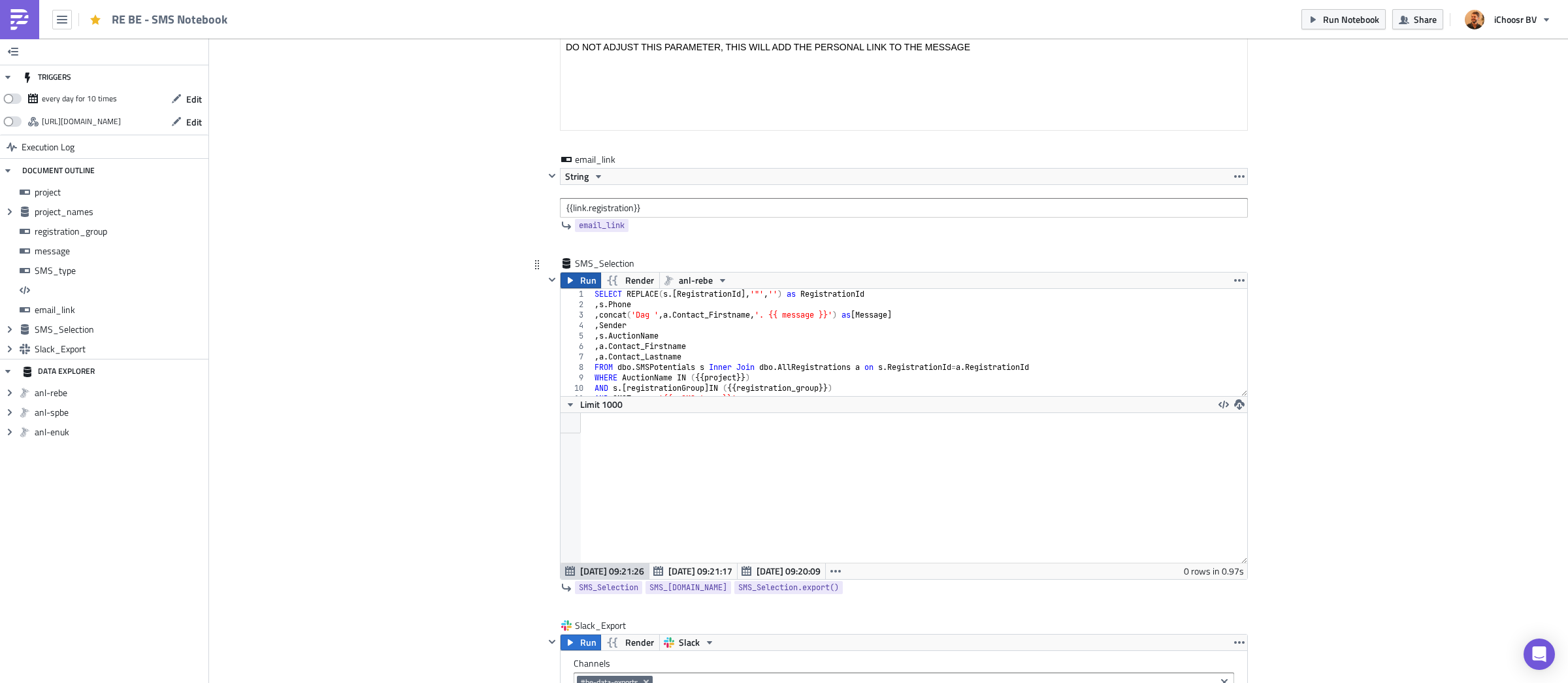
click at [575, 285] on icon "button" at bounding box center [570, 280] width 11 height 11
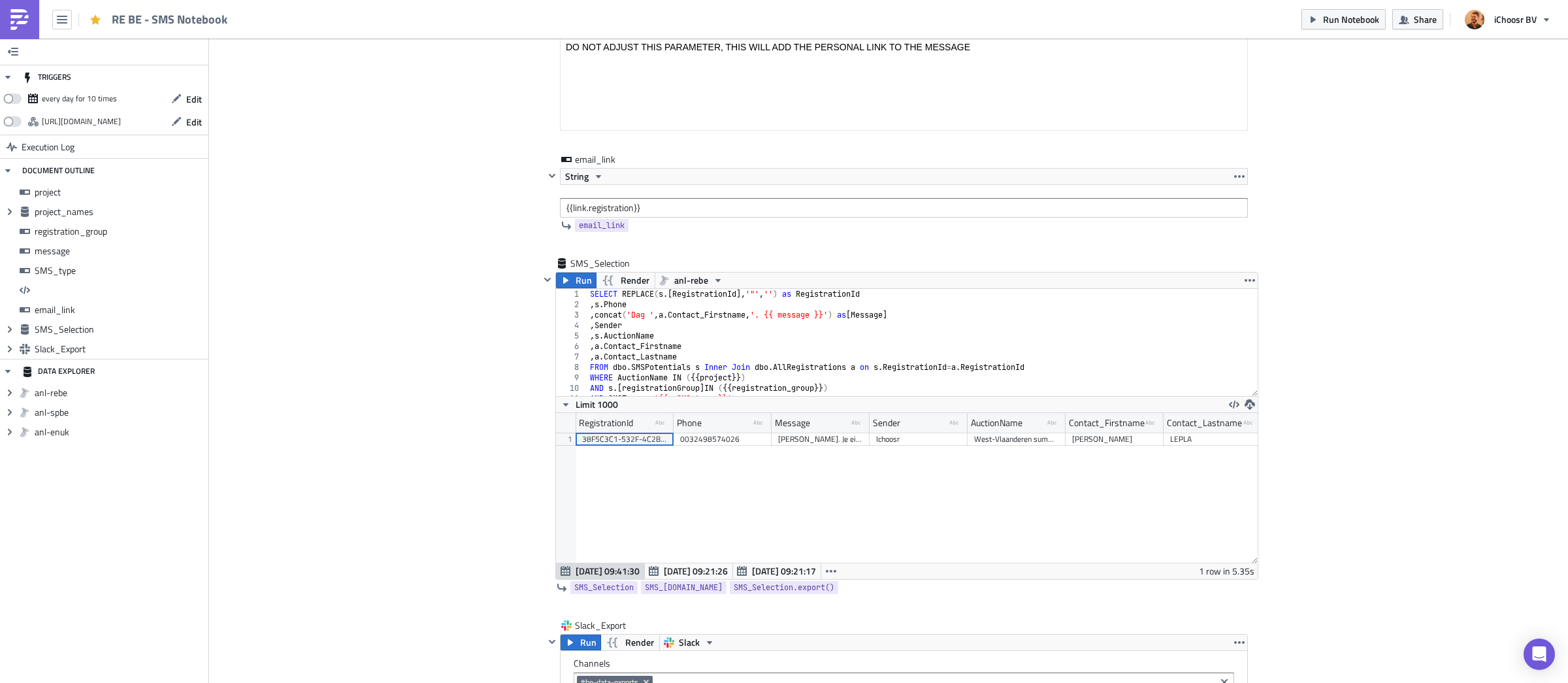
scroll to position [149, 701]
click at [1348, 15] on span "Run Notebook" at bounding box center [1351, 19] width 56 height 14
